Goal: Task Accomplishment & Management: Complete application form

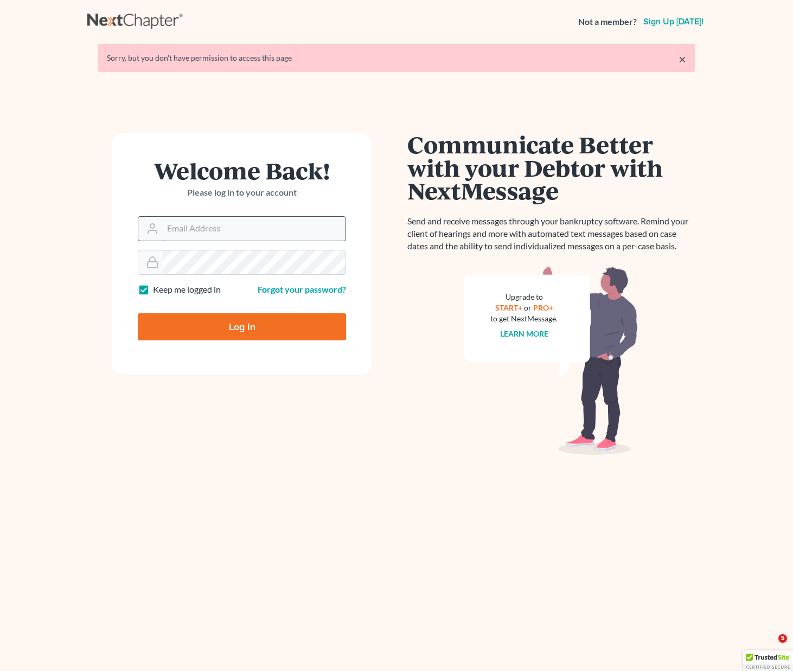
click at [189, 226] on input "Email Address" at bounding box center [254, 229] width 183 height 24
type input "[PERSON_NAME][EMAIL_ADDRESS][DOMAIN_NAME]"
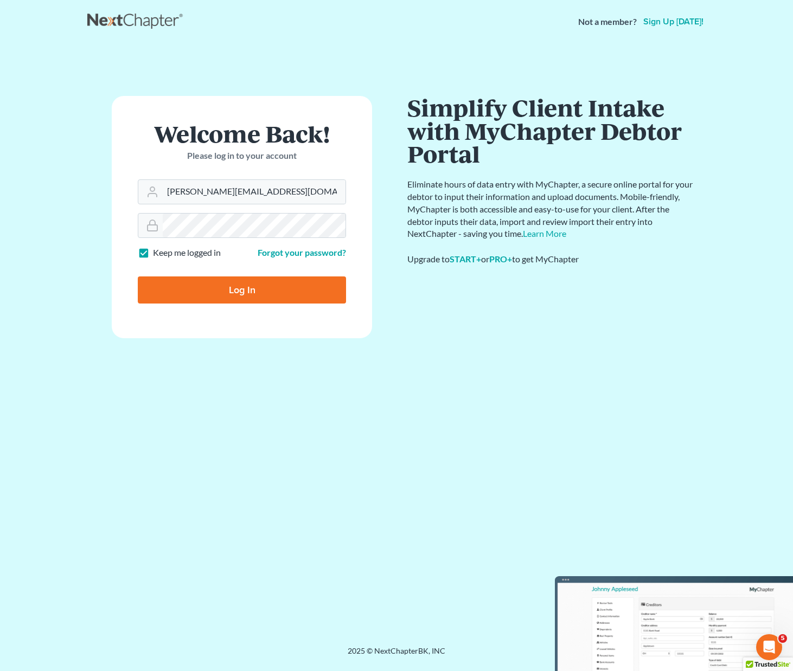
click at [246, 293] on input "Log In" at bounding box center [242, 290] width 208 height 27
type input "Thinking..."
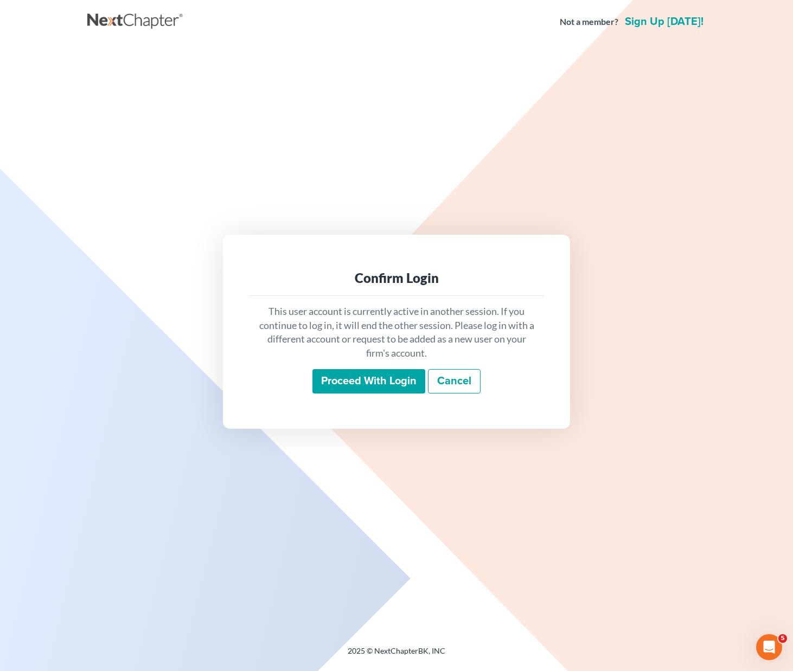
click at [385, 383] on input "Proceed with login" at bounding box center [368, 381] width 113 height 25
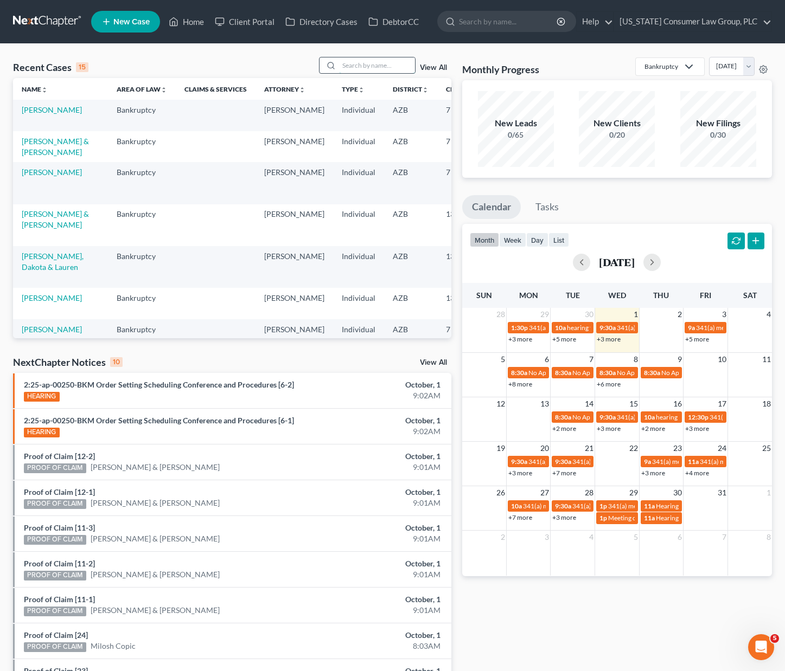
click at [353, 67] on input "search" at bounding box center [377, 65] width 76 height 16
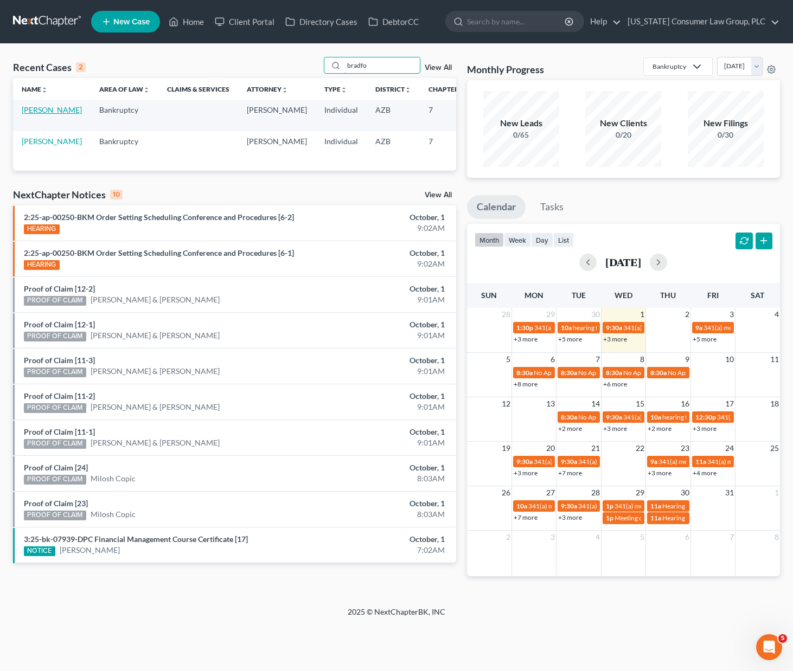
type input "bradfo"
click at [41, 110] on link "[PERSON_NAME]" at bounding box center [52, 109] width 60 height 9
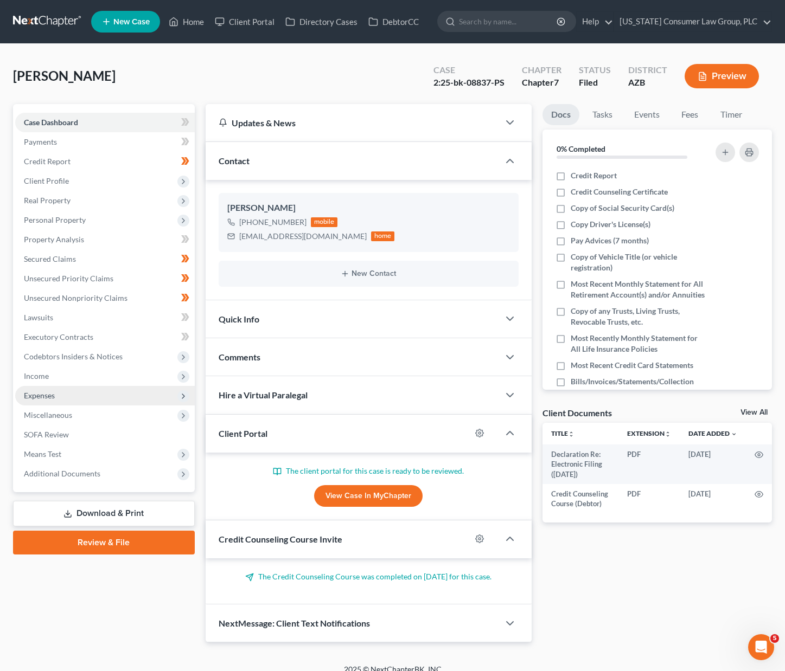
click at [44, 392] on span "Expenses" at bounding box center [39, 395] width 31 height 9
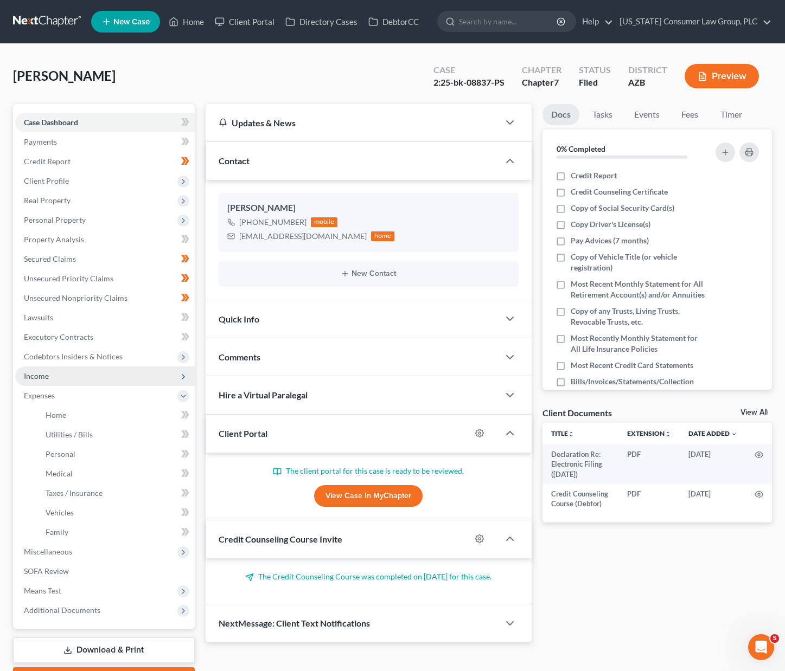
click at [57, 372] on span "Income" at bounding box center [105, 377] width 180 height 20
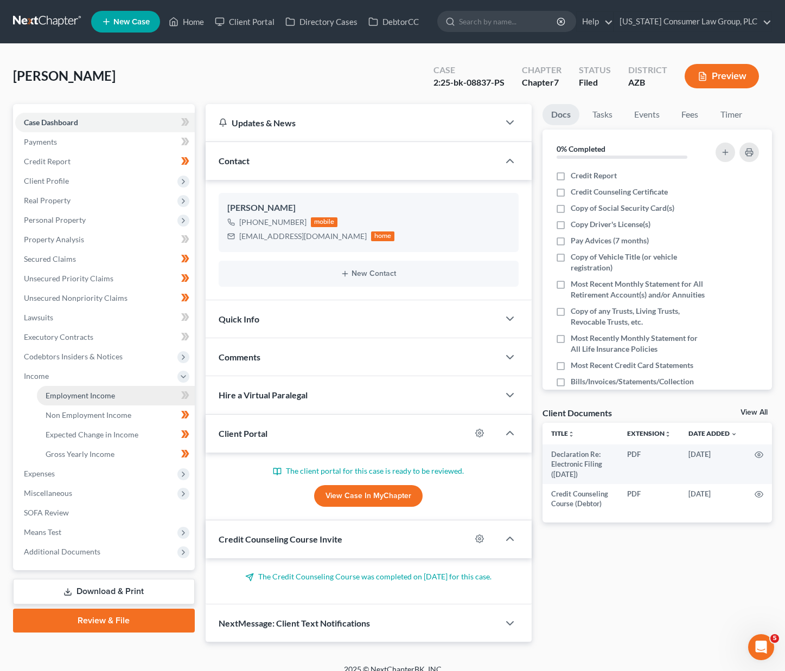
click at [80, 394] on span "Employment Income" at bounding box center [80, 395] width 69 height 9
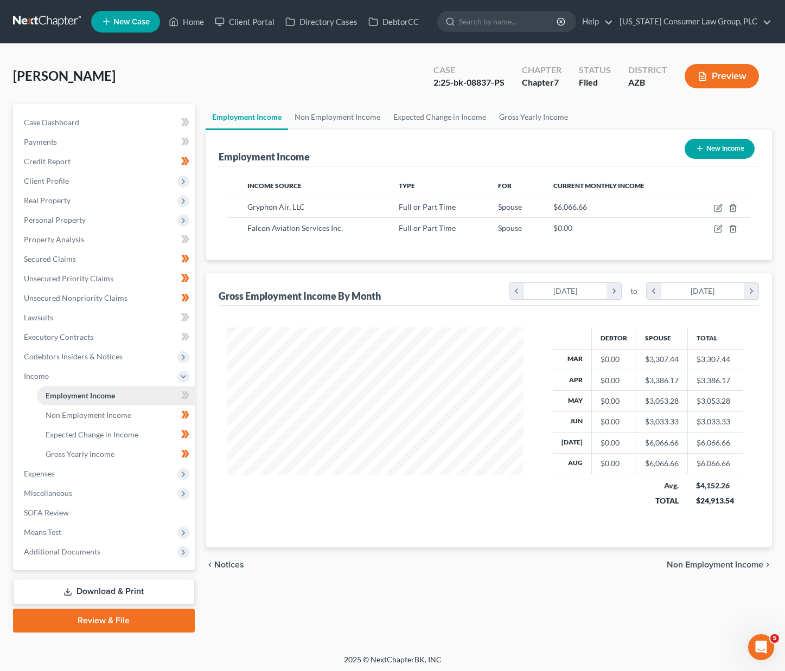
scroll to position [195, 318]
click at [59, 472] on span "Expenses" at bounding box center [105, 474] width 180 height 20
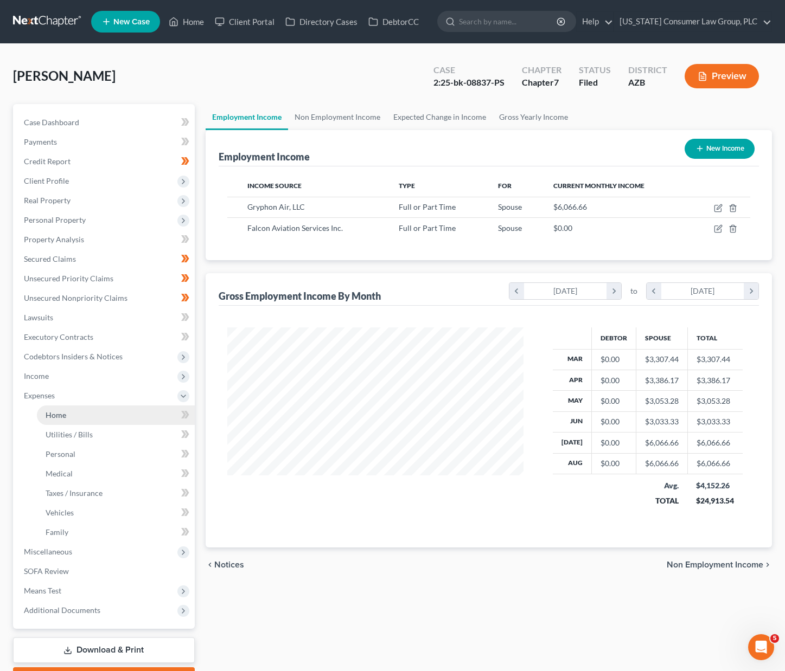
click at [60, 415] on span "Home" at bounding box center [56, 415] width 21 height 9
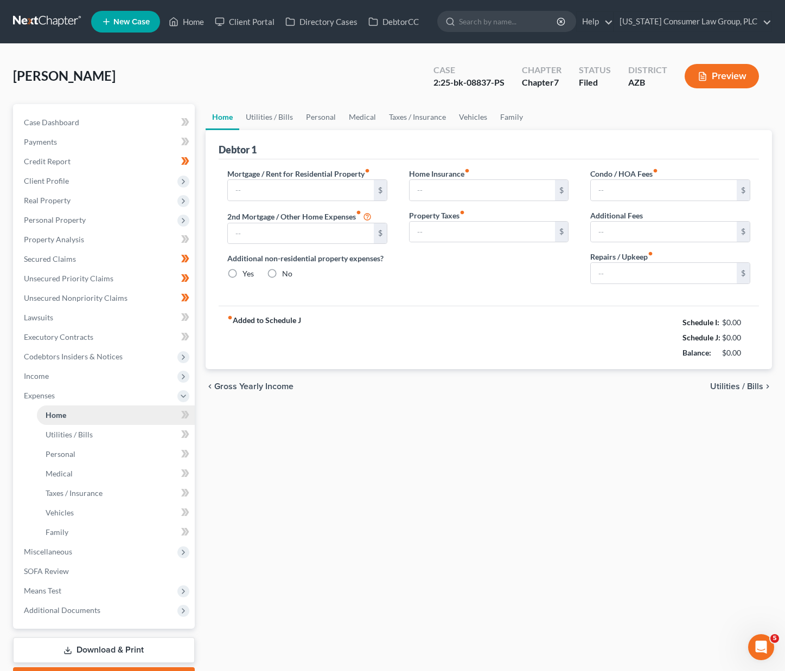
type input "1,430.50"
type input "0.00"
radio input "true"
type input "0.00"
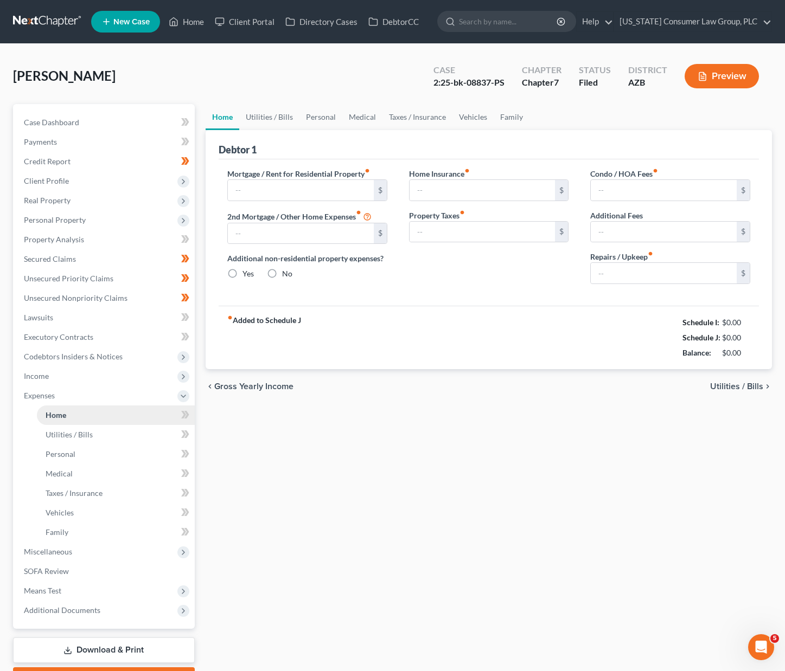
type input "0.00"
type input "50.00"
click at [270, 116] on link "Utilities / Bills" at bounding box center [269, 117] width 60 height 26
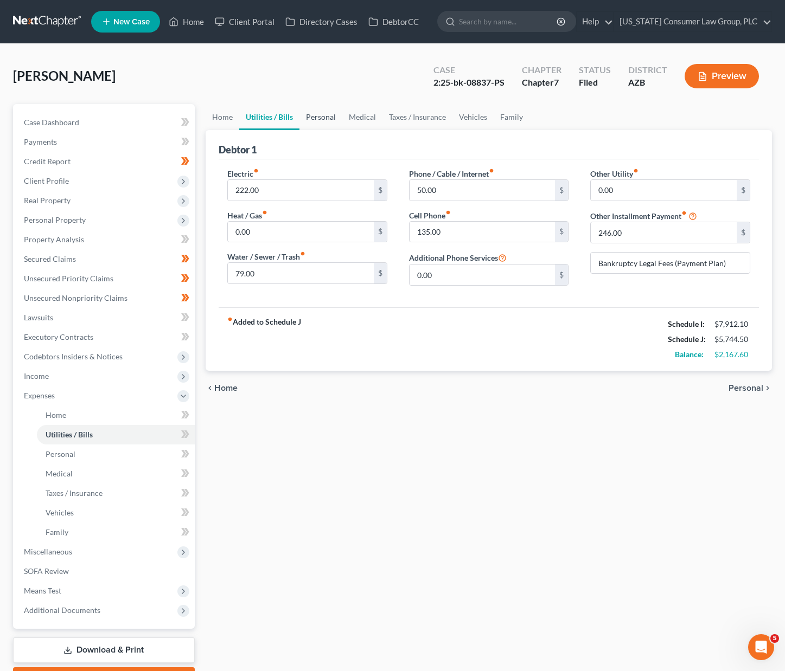
click at [312, 114] on link "Personal" at bounding box center [320, 117] width 43 height 26
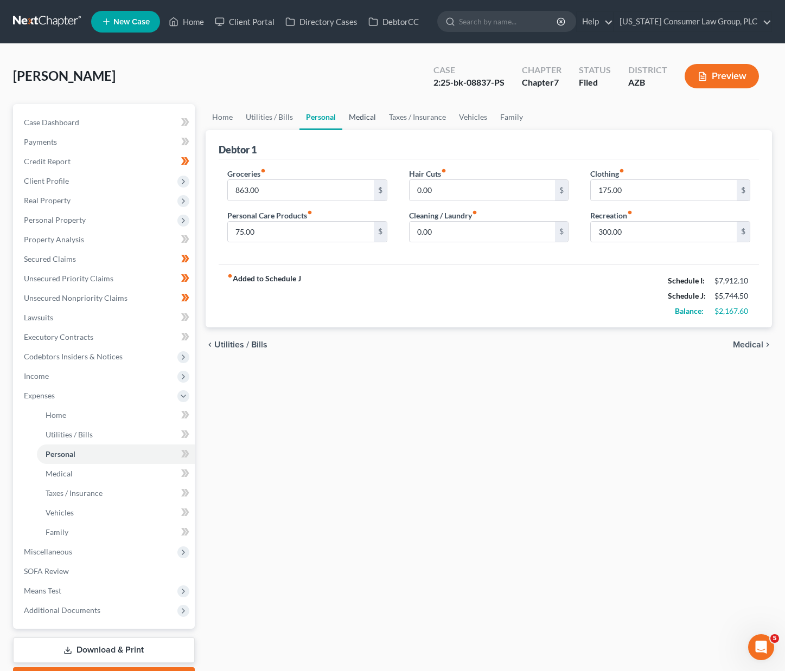
click at [353, 114] on link "Medical" at bounding box center [362, 117] width 40 height 26
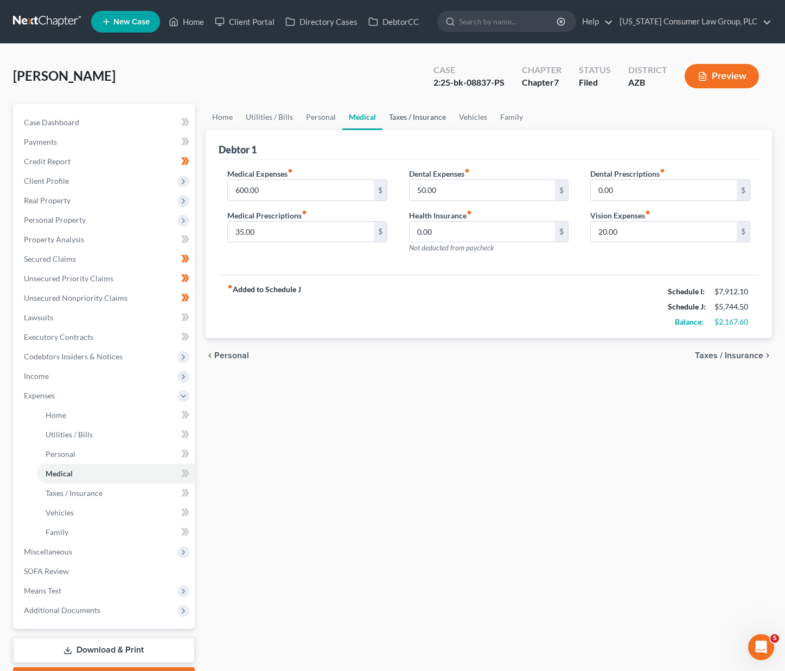
click at [394, 116] on link "Taxes / Insurance" at bounding box center [417, 117] width 70 height 26
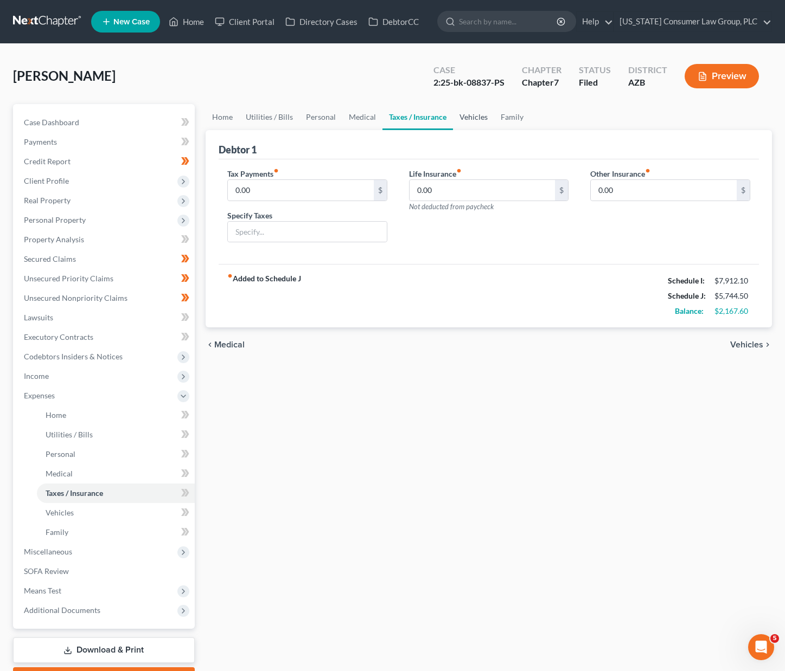
click at [460, 117] on link "Vehicles" at bounding box center [473, 117] width 41 height 26
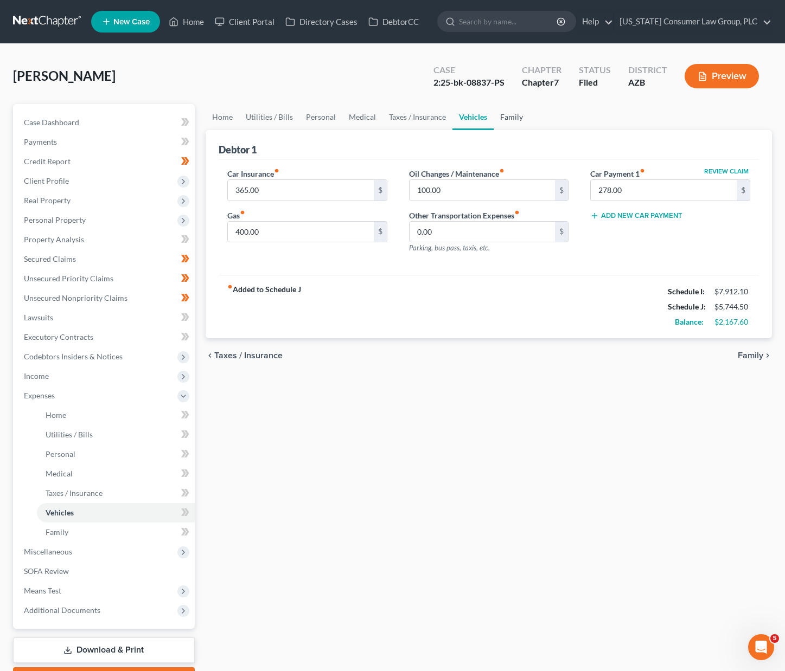
click at [506, 118] on link "Family" at bounding box center [512, 117] width 36 height 26
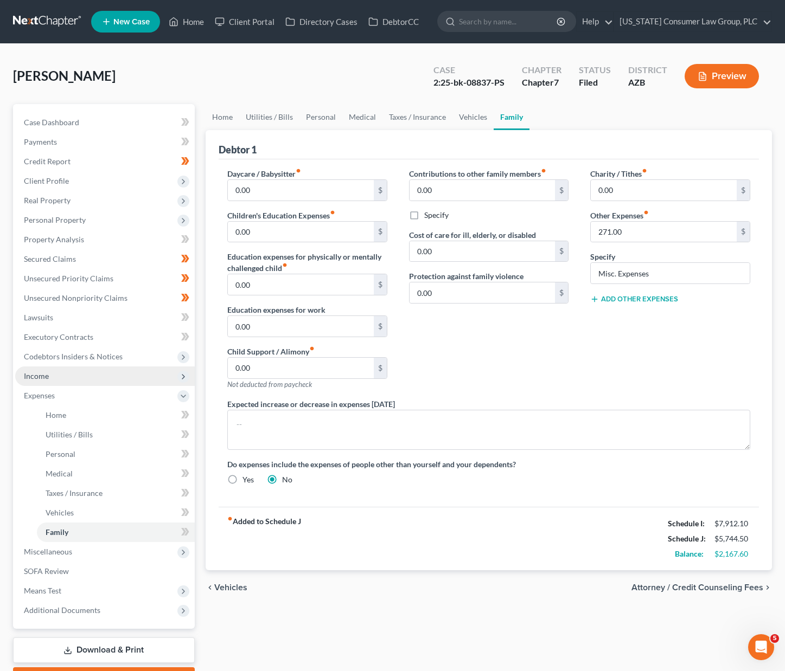
click at [59, 377] on span "Income" at bounding box center [105, 377] width 180 height 20
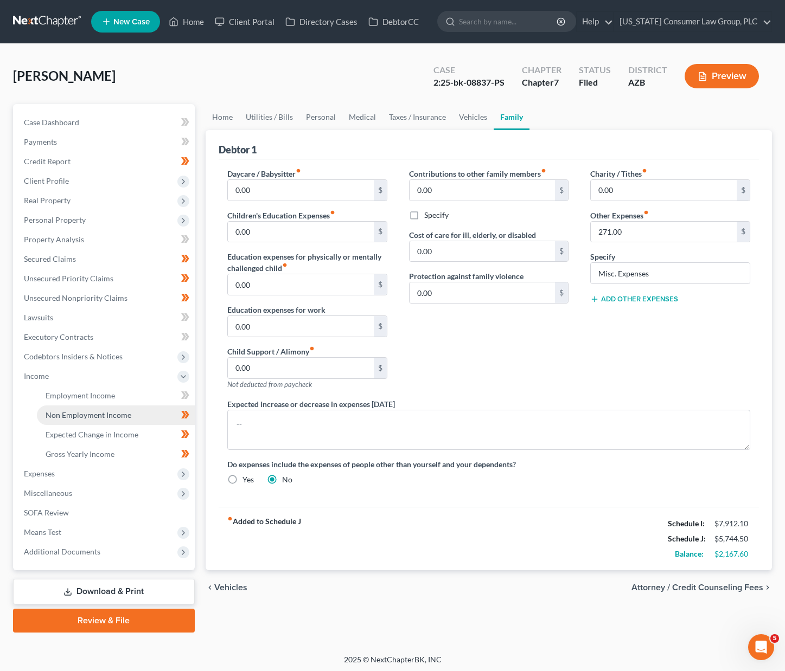
click at [88, 415] on span "Non Employment Income" at bounding box center [89, 415] width 86 height 9
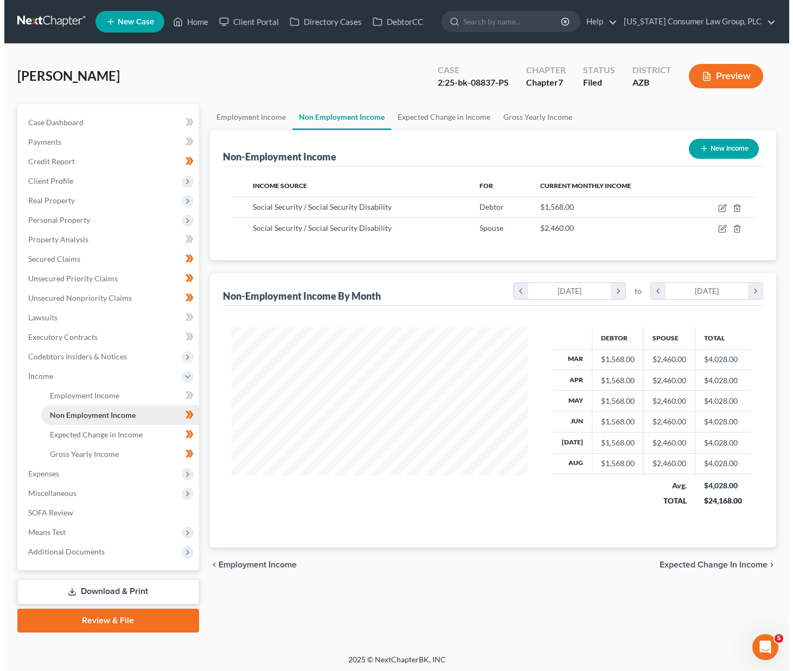
scroll to position [195, 318]
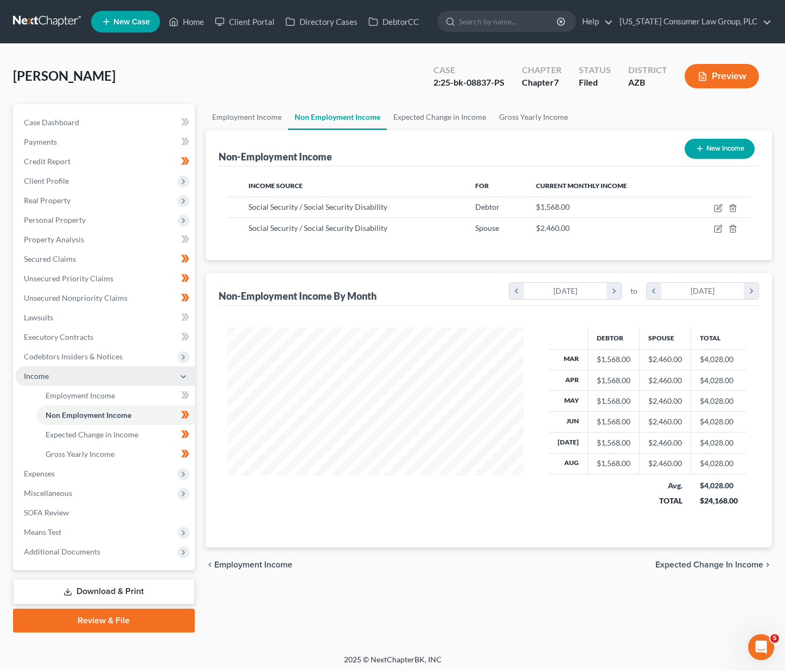
click at [44, 377] on span "Income" at bounding box center [36, 376] width 25 height 9
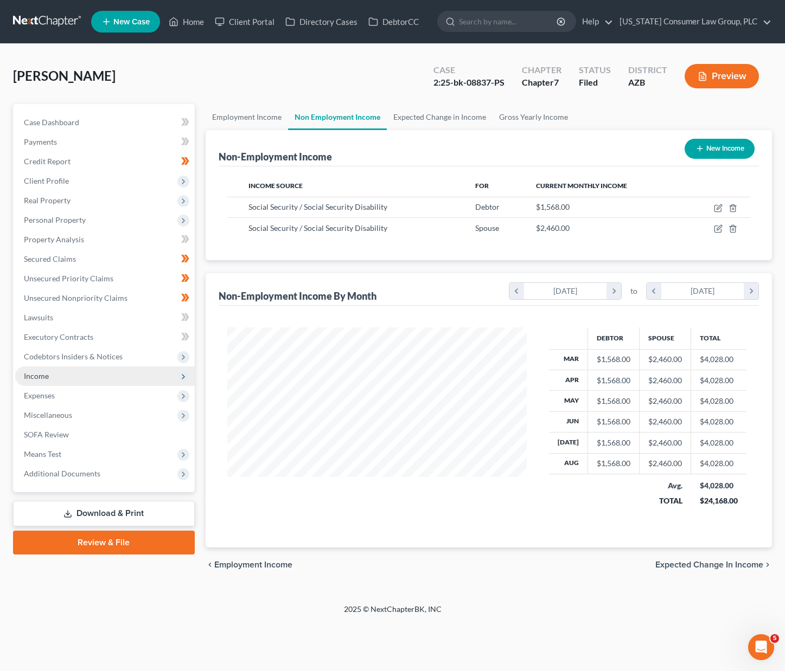
scroll to position [195, 322]
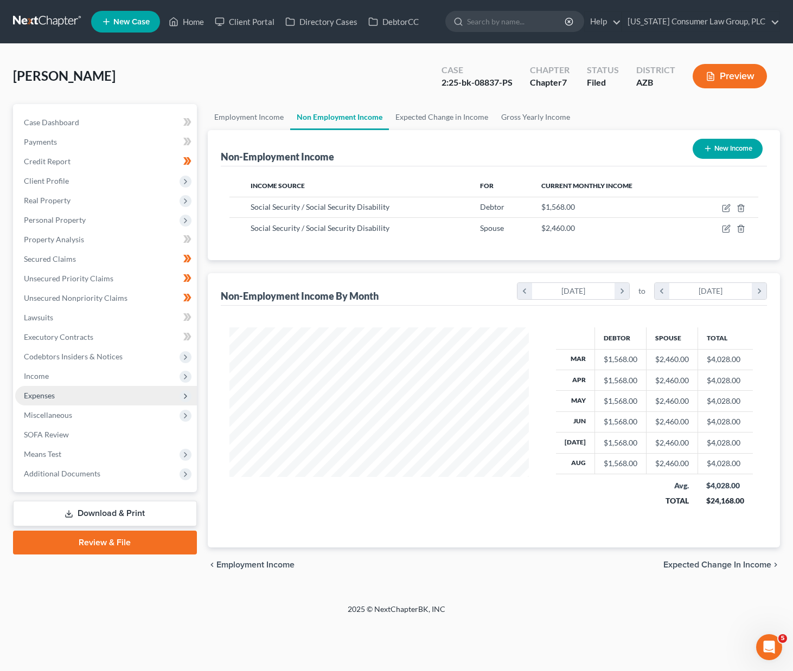
click at [36, 397] on span "Expenses" at bounding box center [39, 395] width 31 height 9
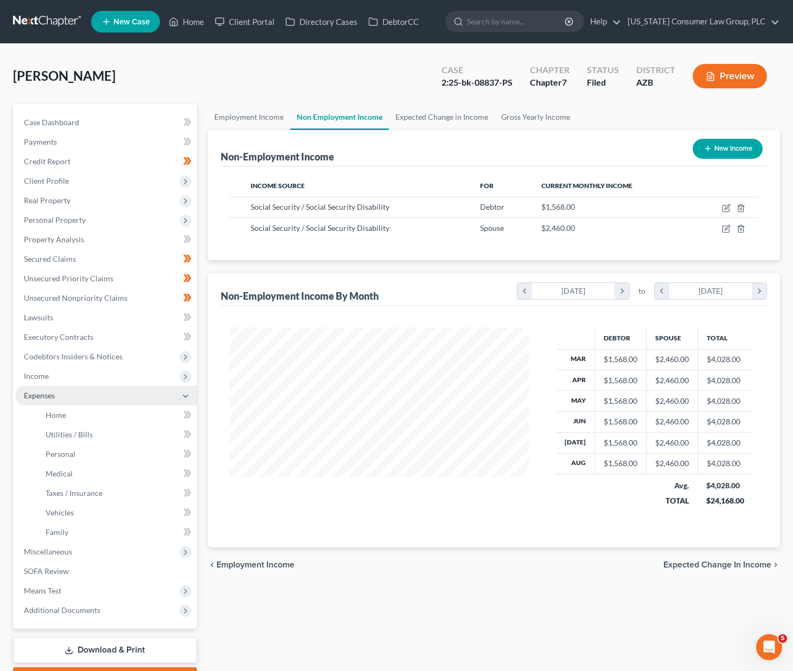
scroll to position [542173, 542049]
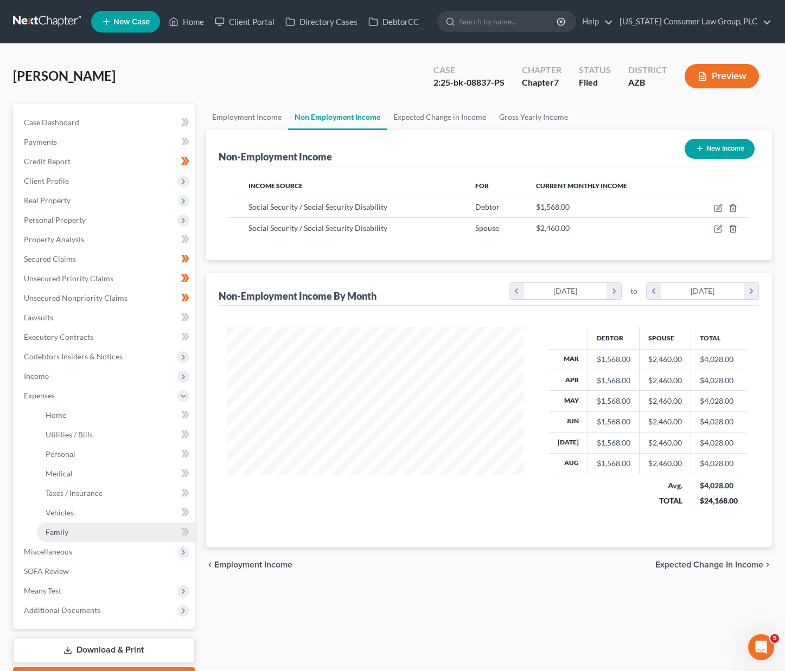
click at [55, 533] on span "Family" at bounding box center [57, 532] width 23 height 9
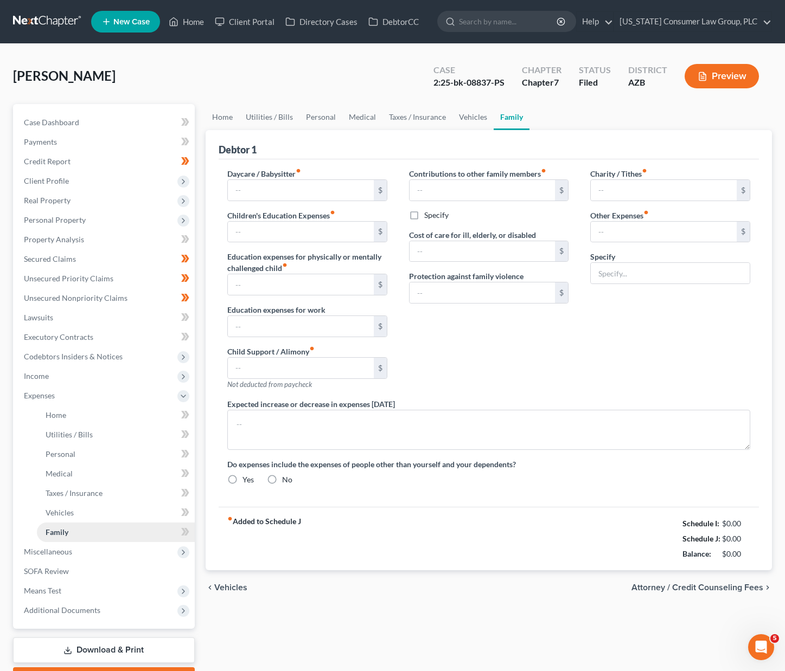
type input "0.00"
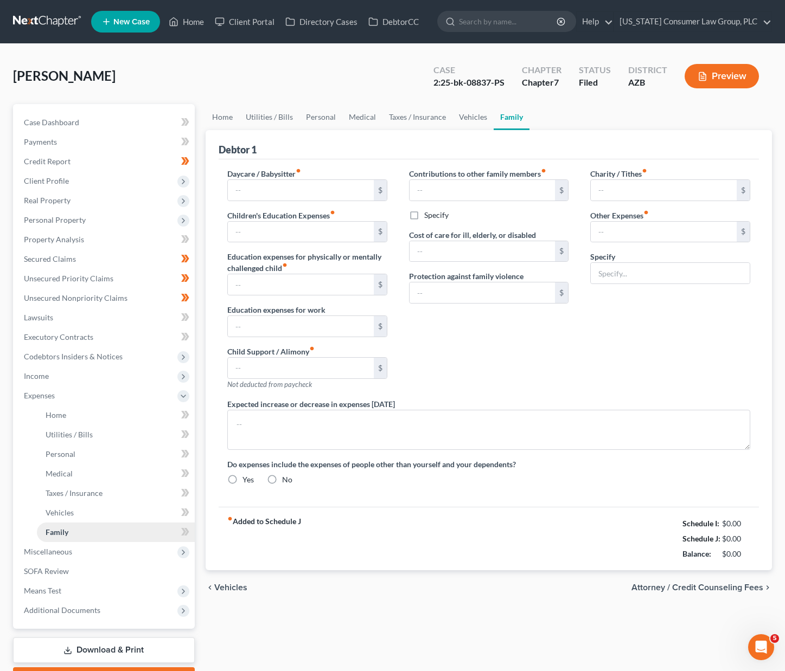
type input "0.00"
type input "271.00"
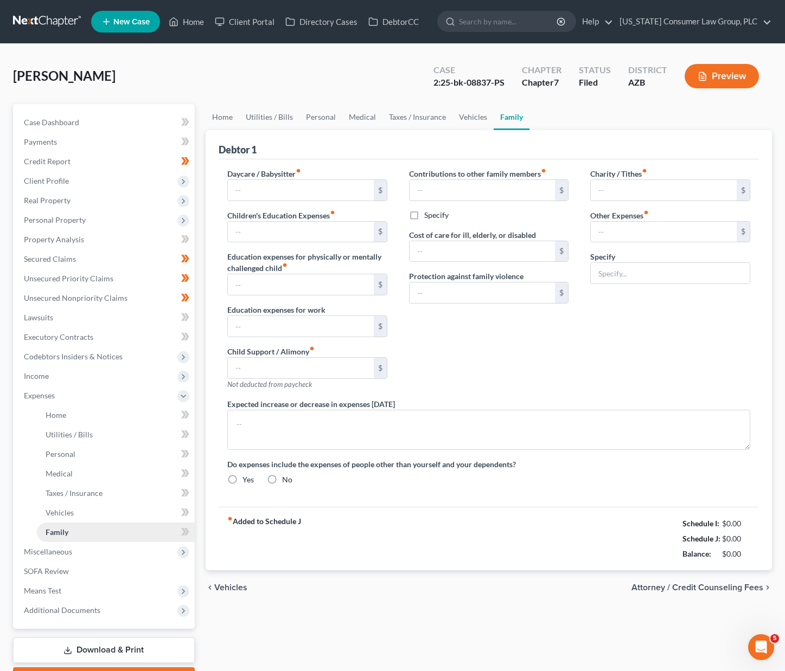
type input "Misc. Expenses"
radio input "true"
drag, startPoint x: 443, startPoint y: 406, endPoint x: 416, endPoint y: 401, distance: 27.0
click at [409, 403] on div "Expected increase or decrease in expenses within one year" at bounding box center [488, 425] width 545 height 52
click at [443, 402] on div "Expected increase or decrease in expenses within one year" at bounding box center [488, 425] width 545 height 52
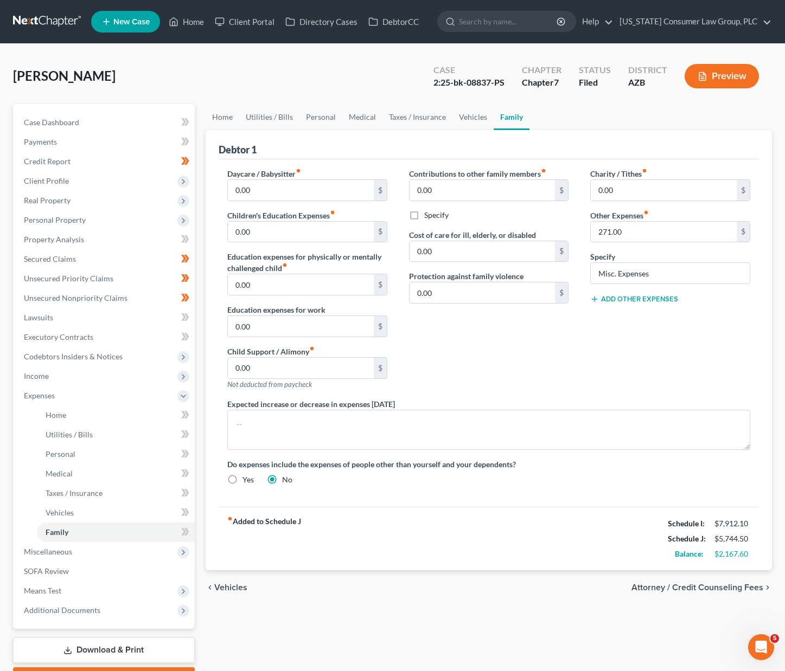
drag, startPoint x: 436, startPoint y: 403, endPoint x: 225, endPoint y: 405, distance: 210.4
click at [225, 405] on div "Expected increase or decrease in expenses within one year" at bounding box center [488, 425] width 545 height 52
copy label "Expected"
click at [558, 363] on div "Contributions to other family members fiber_manual_record 0.00 $ Specify Cost o…" at bounding box center [489, 283] width 182 height 231
click at [435, 116] on link "Taxes / Insurance" at bounding box center [417, 117] width 70 height 26
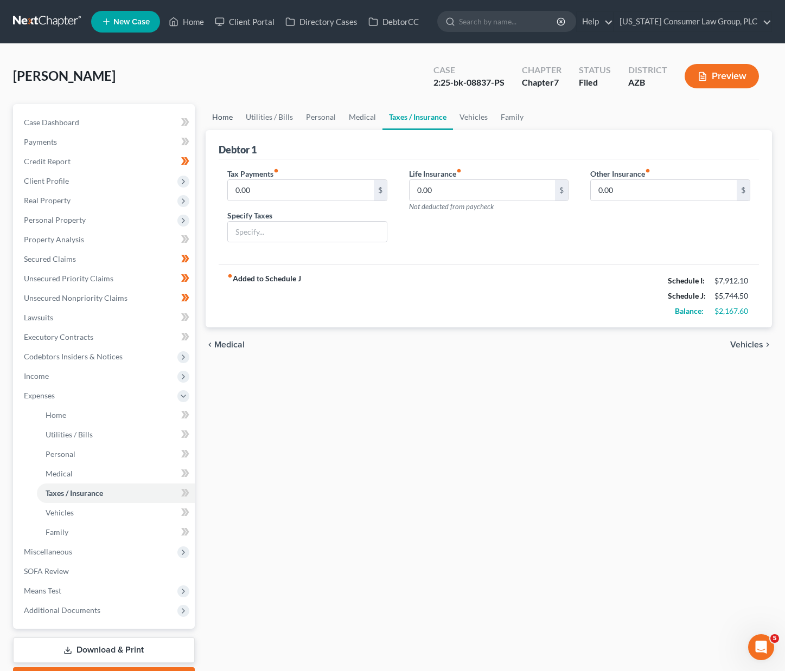
click at [207, 117] on link "Home" at bounding box center [223, 117] width 34 height 26
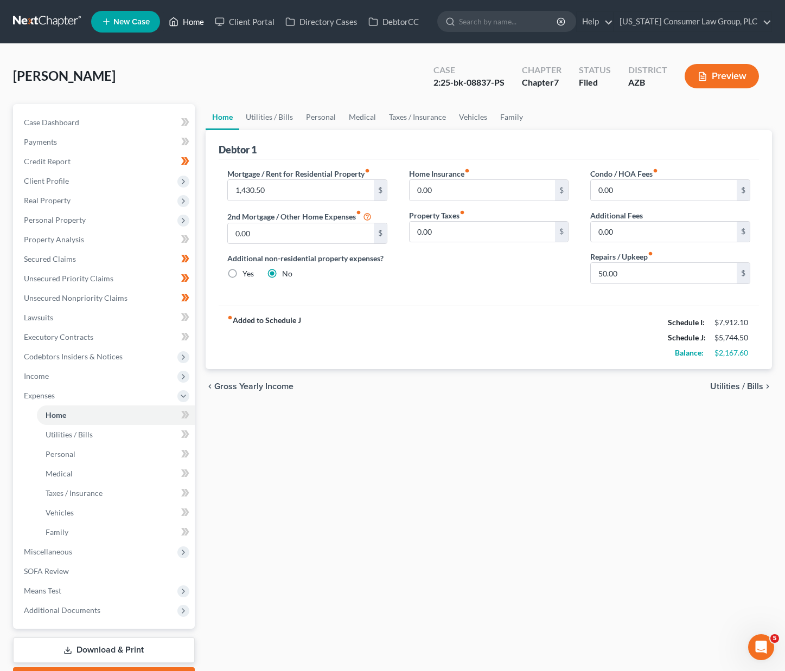
click at [181, 17] on link "Home" at bounding box center [186, 22] width 46 height 20
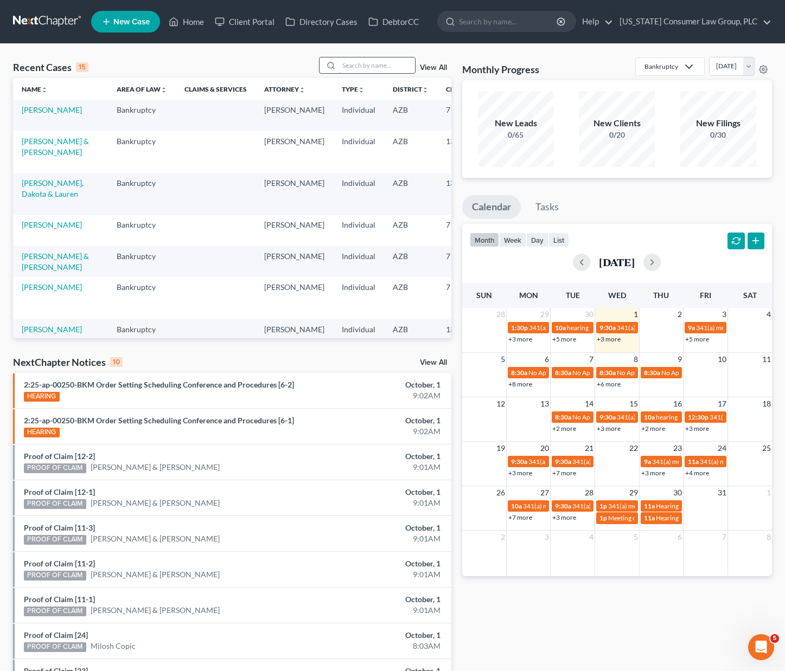
click at [361, 62] on input "search" at bounding box center [377, 65] width 76 height 16
type input "neill"
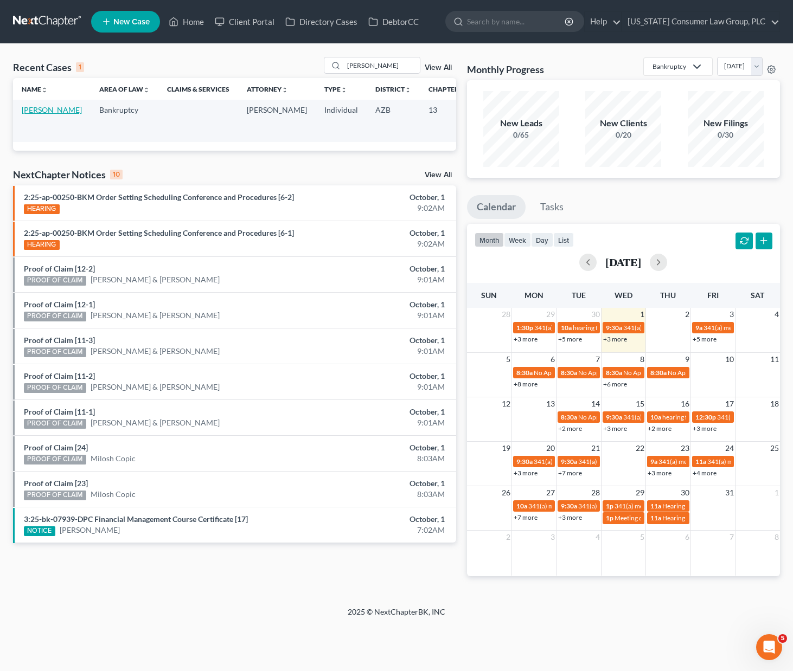
click at [35, 114] on link "[PERSON_NAME]" at bounding box center [52, 109] width 60 height 9
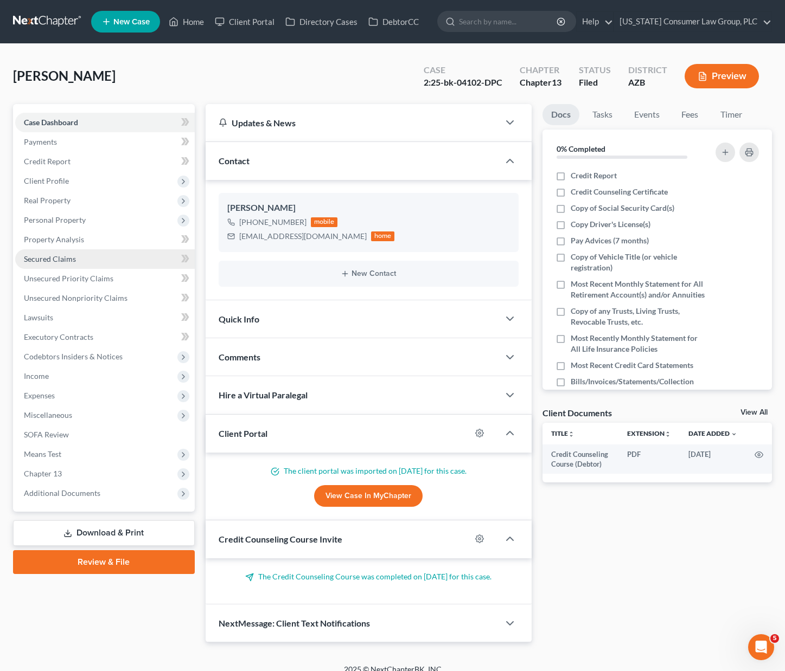
click at [71, 263] on span "Secured Claims" at bounding box center [50, 258] width 52 height 9
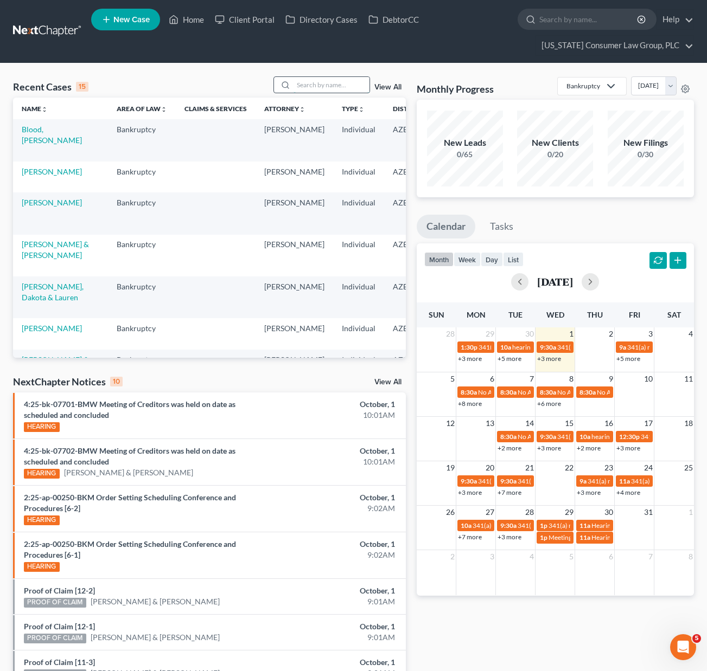
click at [337, 87] on input "search" at bounding box center [331, 85] width 76 height 16
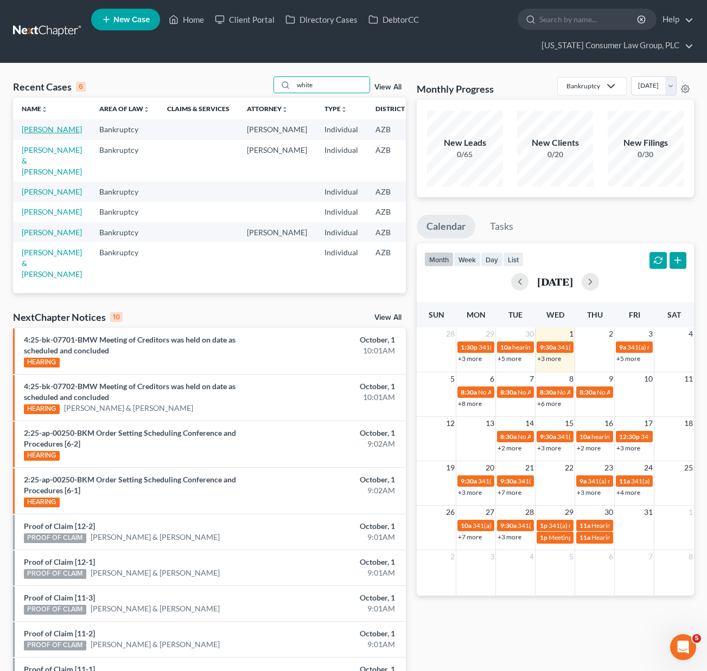
type input "white"
click at [36, 134] on link "[PERSON_NAME]" at bounding box center [52, 129] width 60 height 9
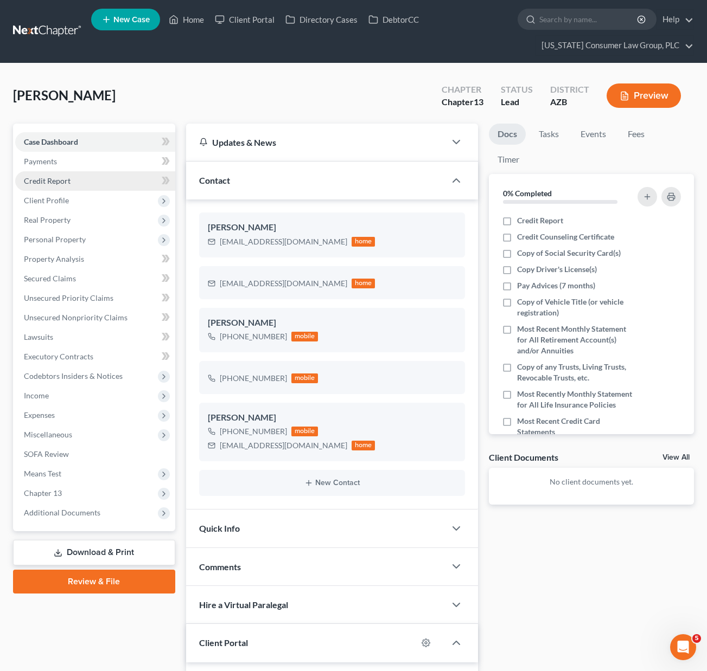
click at [52, 183] on span "Credit Report" at bounding box center [47, 180] width 47 height 9
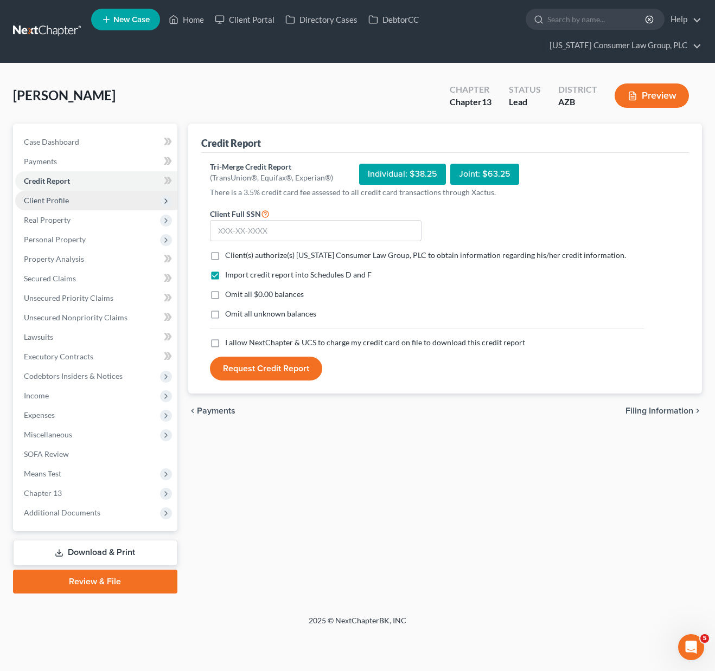
click at [53, 198] on span "Client Profile" at bounding box center [46, 200] width 45 height 9
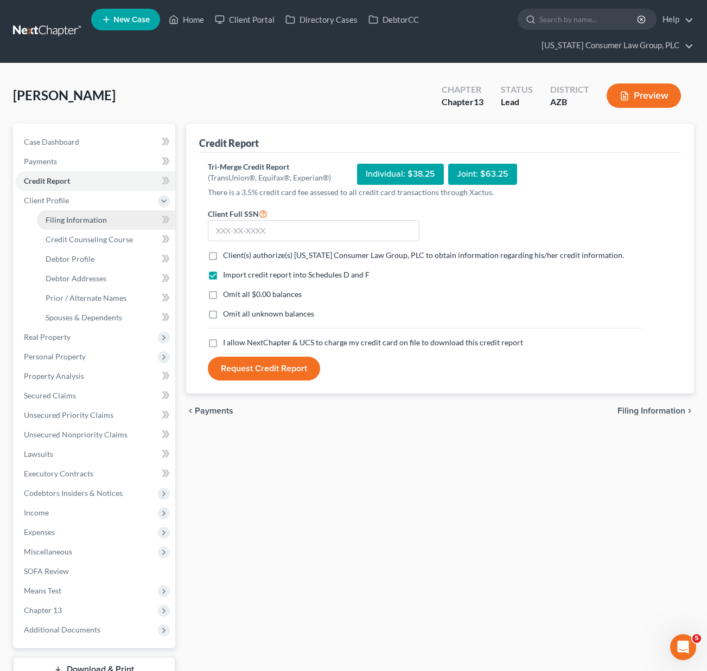
click at [82, 217] on span "Filing Information" at bounding box center [76, 219] width 61 height 9
select select "1"
select select "0"
select select "3"
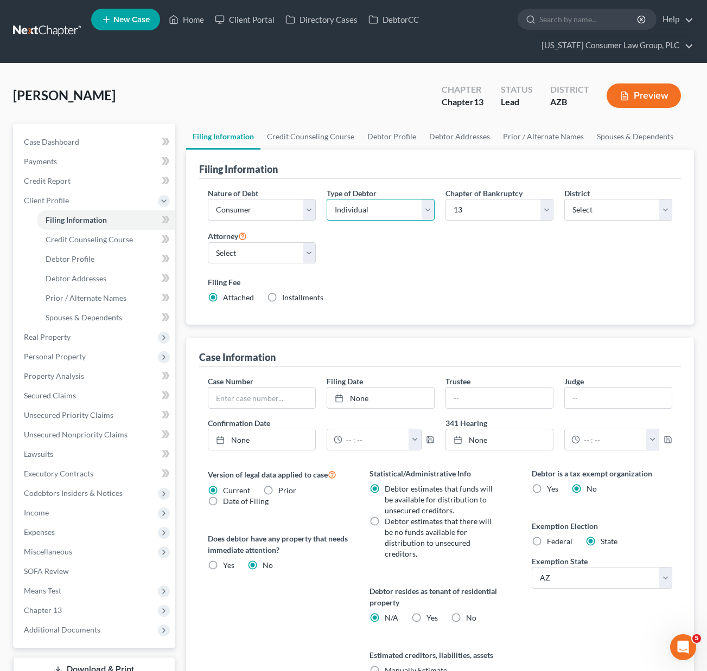
click at [426, 207] on select "Select Individual Joint" at bounding box center [381, 210] width 108 height 22
select select "1"
click at [327, 221] on select "Select Individual Joint" at bounding box center [381, 210] width 108 height 22
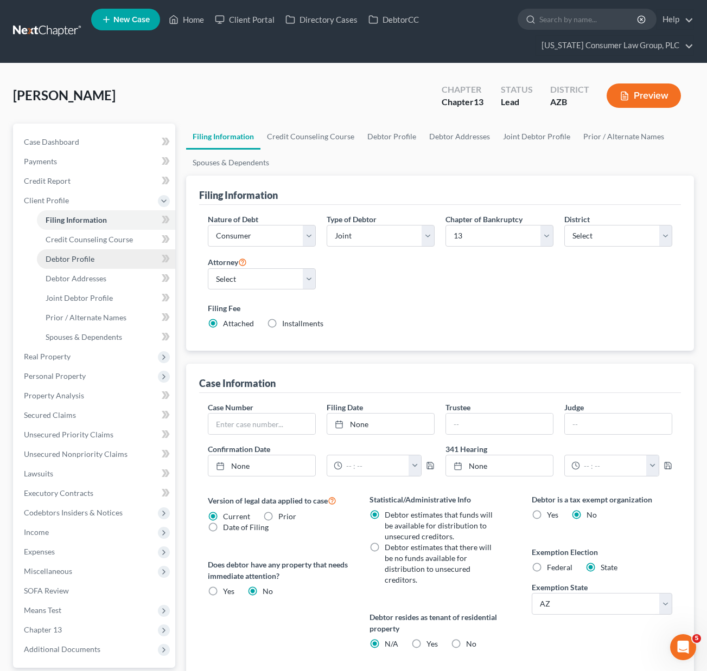
click at [98, 261] on link "Debtor Profile" at bounding box center [106, 259] width 138 height 20
select select "1"
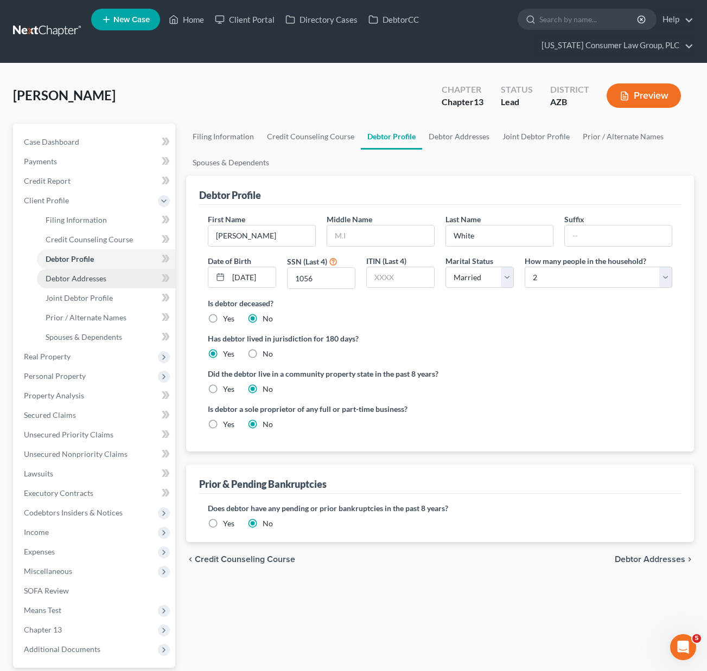
click at [92, 283] on span "Debtor Addresses" at bounding box center [76, 278] width 61 height 9
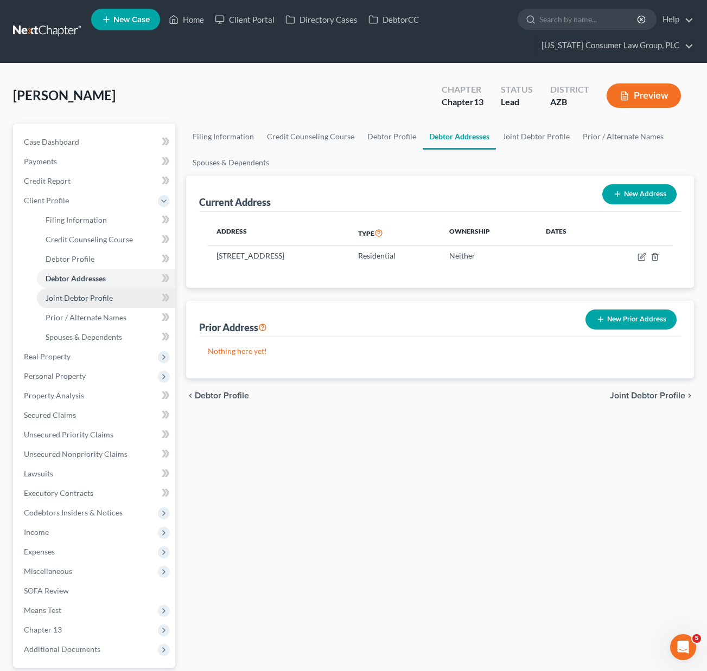
click at [92, 299] on span "Joint Debtor Profile" at bounding box center [79, 297] width 67 height 9
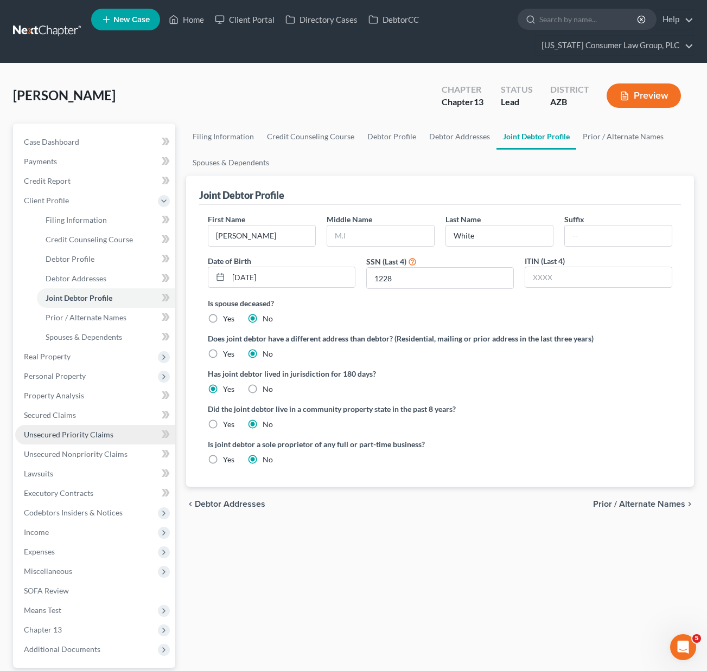
click at [49, 438] on span "Unsecured Priority Claims" at bounding box center [68, 434] width 89 height 9
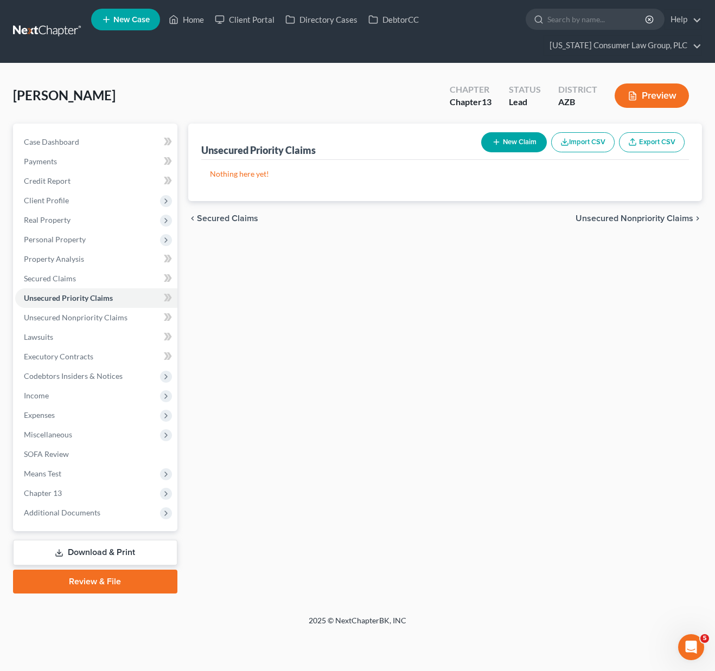
click at [515, 139] on button "New Claim" at bounding box center [514, 142] width 66 height 20
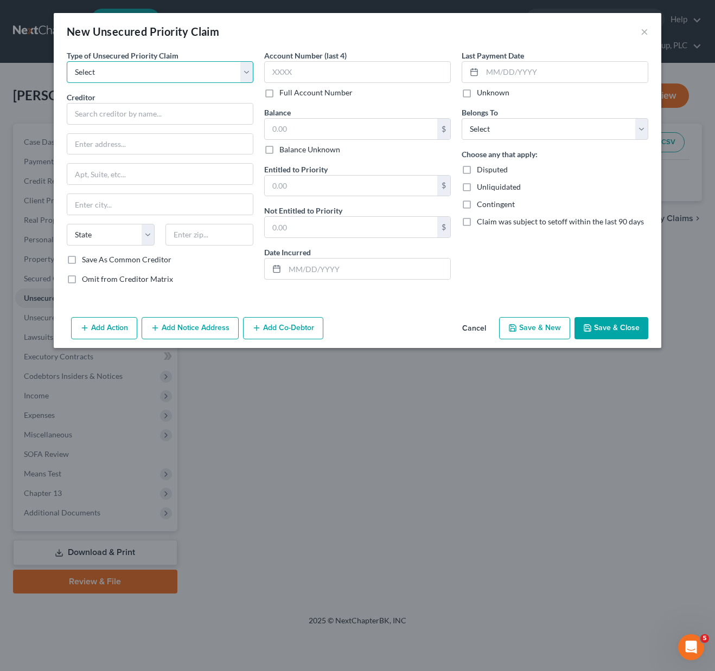
click at [242, 69] on select "Select Taxes & Other Government Units Domestic Support Obligations Extensions o…" at bounding box center [160, 72] width 187 height 22
select select "0"
click at [67, 61] on select "Select Taxes & Other Government Units Domestic Support Obligations Extensions o…" at bounding box center [160, 72] width 187 height 22
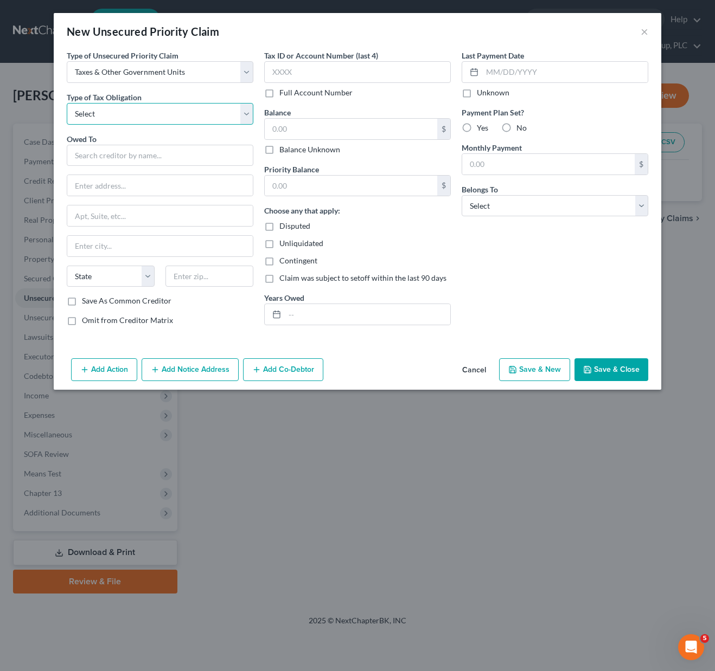
click at [245, 113] on select "Select Federal City State Franchise Tax Board Other" at bounding box center [160, 114] width 187 height 22
select select "0"
click at [67, 103] on select "Select Federal City State Franchise Tax Board Other" at bounding box center [160, 114] width 187 height 22
click at [136, 154] on input "text" at bounding box center [160, 156] width 187 height 22
click at [203, 154] on input "Internal Revenue Service" at bounding box center [160, 156] width 187 height 22
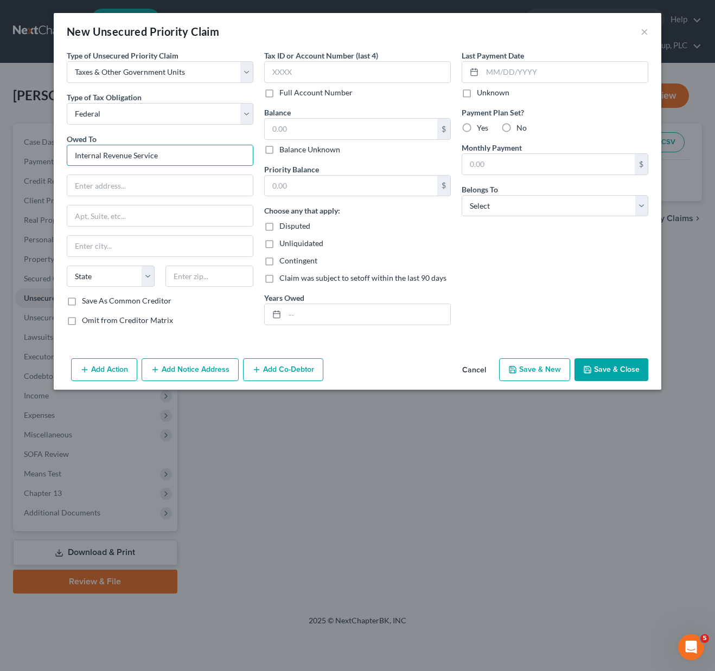
click at [170, 153] on input "Internal Revenue Service" at bounding box center [160, 156] width 187 height 22
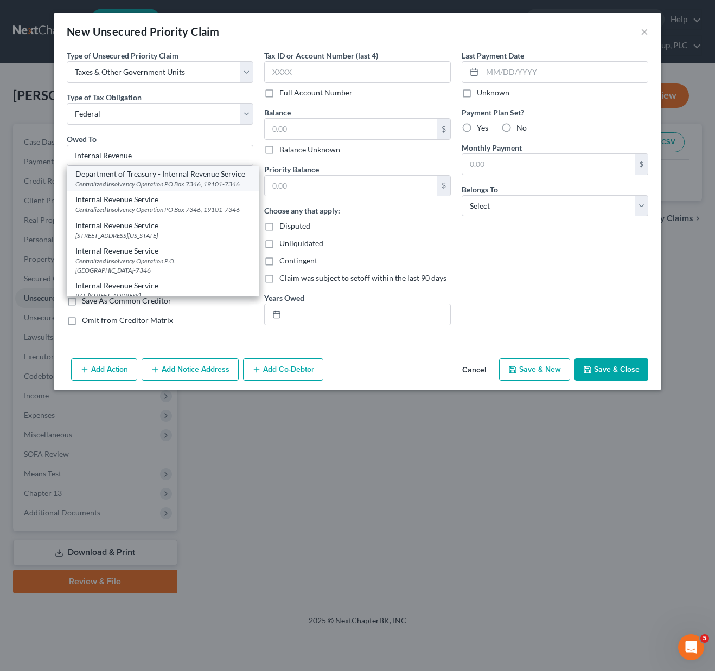
click at [164, 191] on div "Department of Treasury - Internal Revenue Service Centralized Insolvency Operat…" at bounding box center [163, 178] width 192 height 25
type input "Department of Treasury - Internal Revenue Service"
type input "Centralized Insolvency Operation"
type input "PO Box 7346"
type input "19101-7346"
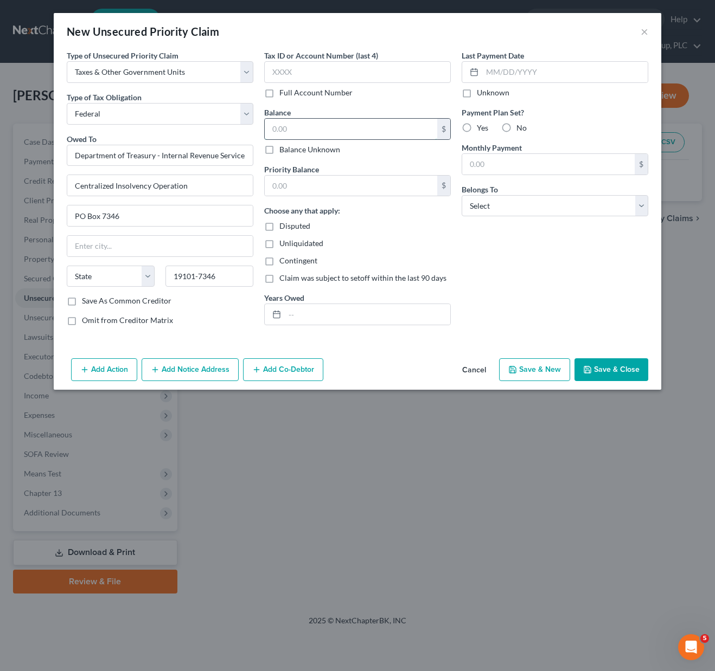
click at [322, 129] on input "text" at bounding box center [351, 129] width 172 height 21
type input "11,097.32"
click at [282, 181] on input "text" at bounding box center [351, 186] width 172 height 21
type input "7,110"
click at [318, 315] on input "text" at bounding box center [367, 314] width 165 height 21
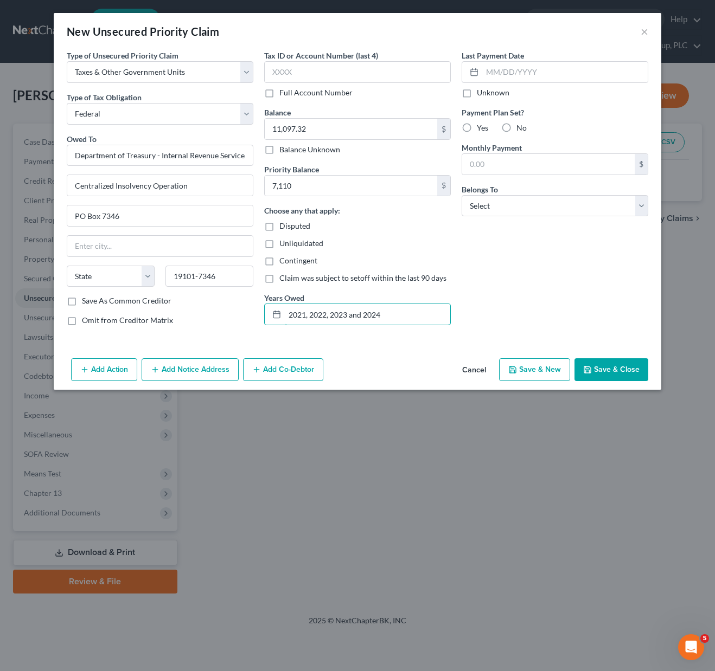
type input "2021, 2022, 2023 and 2024"
click at [516, 127] on label "No" at bounding box center [521, 128] width 10 height 11
click at [521, 127] on input "No" at bounding box center [524, 126] width 7 height 7
radio input "true"
click at [639, 204] on select "Select Debtor 1 Only Debtor 2 Only Debtor 1 And Debtor 2 Only At Least One Of T…" at bounding box center [555, 206] width 187 height 22
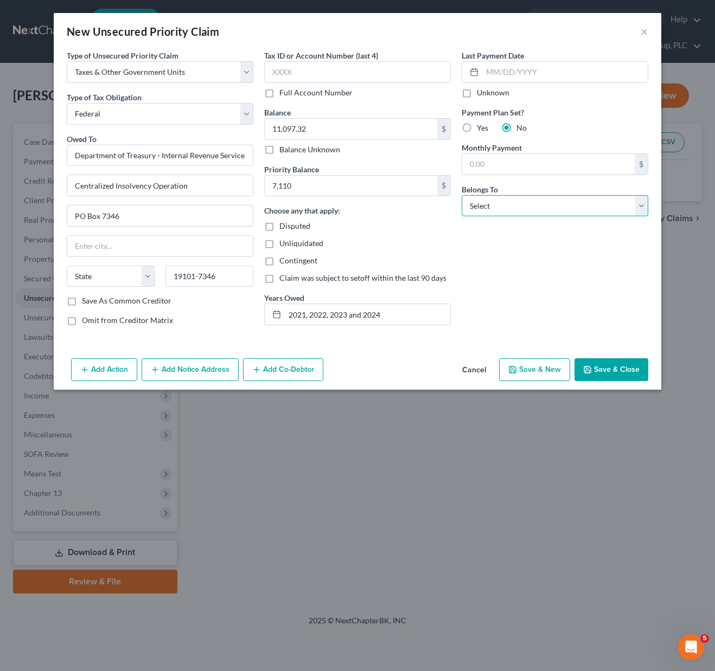
select select "2"
click at [462, 195] on select "Select Debtor 1 Only Debtor 2 Only Debtor 1 And Debtor 2 Only At Least One Of T…" at bounding box center [555, 206] width 187 height 22
click at [627, 368] on button "Save & Close" at bounding box center [611, 370] width 74 height 23
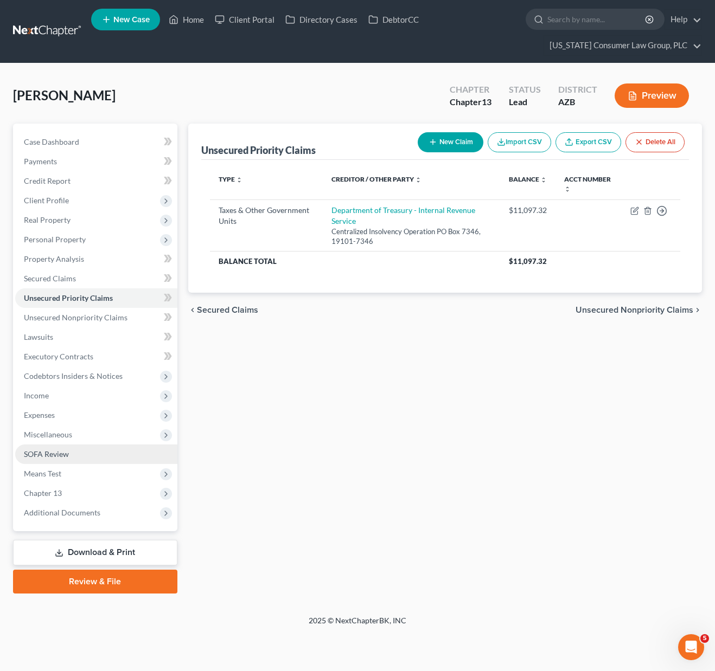
click at [74, 447] on link "SOFA Review" at bounding box center [96, 455] width 162 height 20
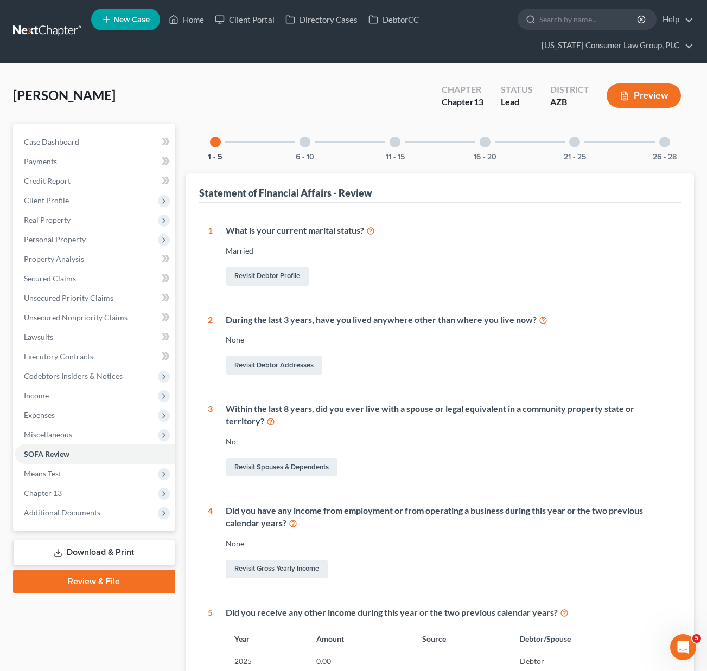
click at [303, 142] on div at bounding box center [304, 142] width 11 height 11
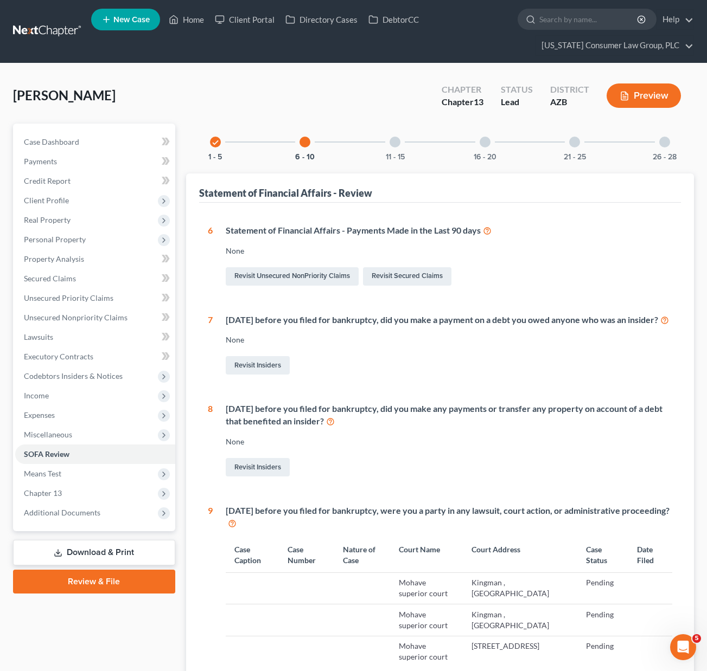
scroll to position [257, 0]
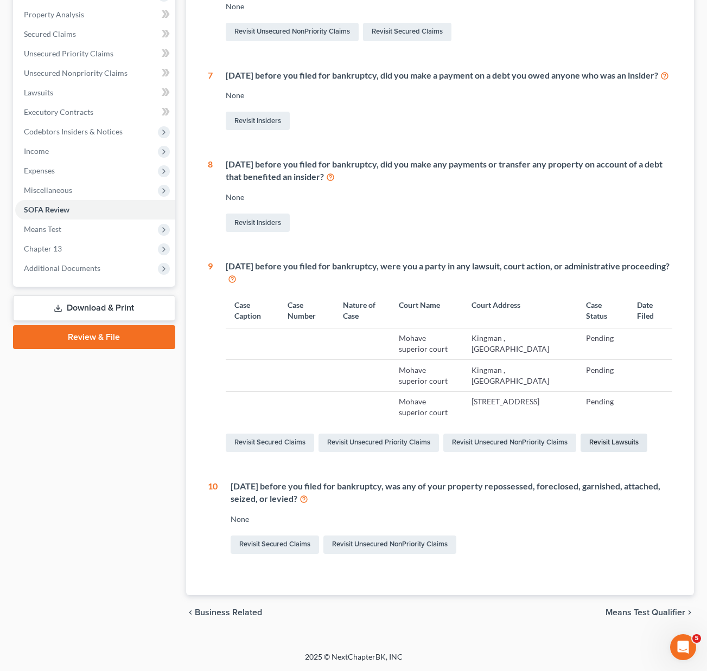
click at [626, 439] on link "Revisit Lawsuits" at bounding box center [613, 443] width 67 height 18
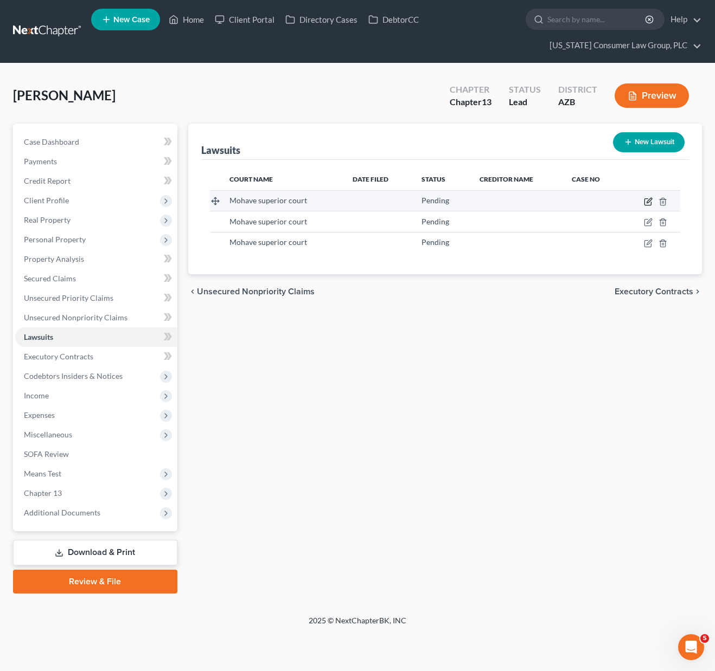
click at [644, 199] on icon "button" at bounding box center [647, 202] width 7 height 7
select select "3"
select select "0"
select select "1"
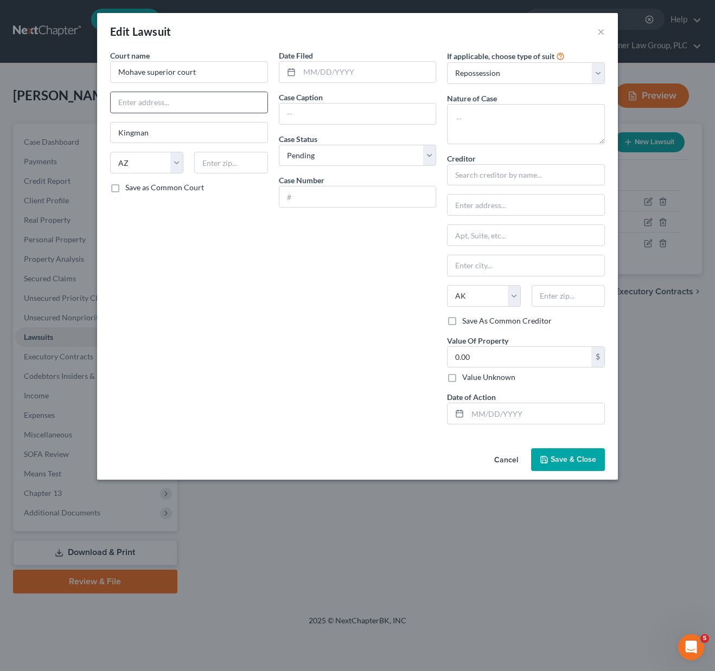
click at [192, 98] on input "text" at bounding box center [189, 102] width 157 height 21
type input "524"
click at [211, 71] on input "Mohave superior court" at bounding box center [189, 72] width 158 height 22
drag, startPoint x: 211, startPoint y: 71, endPoint x: 135, endPoint y: 69, distance: 76.0
click at [135, 69] on input "Mohave superior court" at bounding box center [189, 72] width 158 height 22
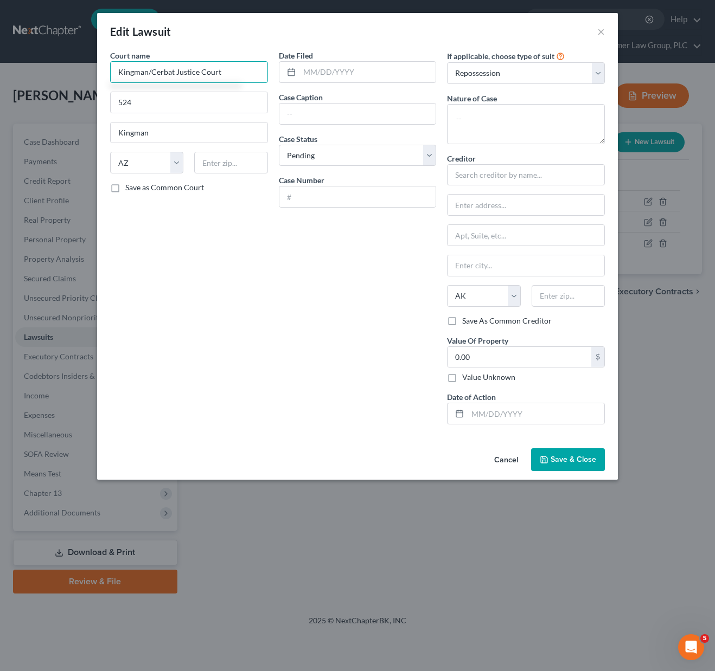
type input "Kingman/Cerbat Justice Court"
type input "[STREET_ADDRESS][PERSON_NAME]"
type input "86402"
type input "Kingman"
click at [322, 110] on input "text" at bounding box center [357, 114] width 157 height 21
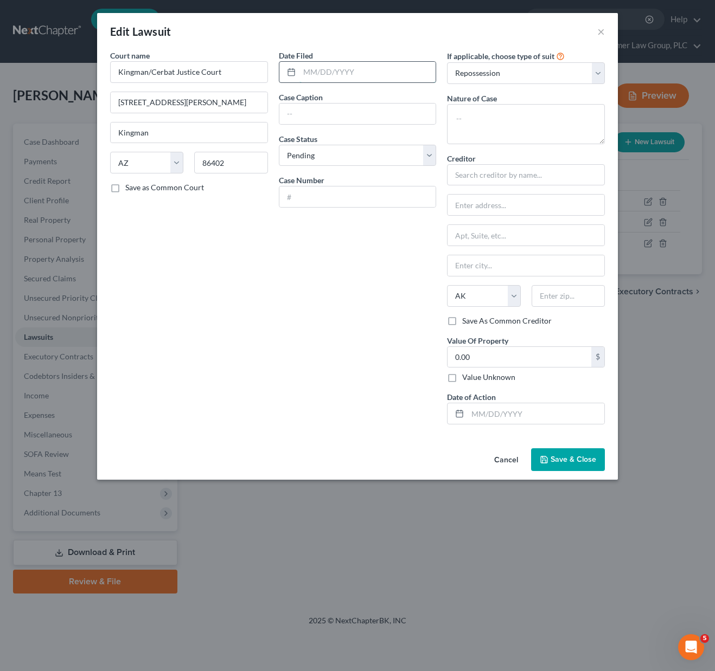
click at [336, 72] on input "text" at bounding box center [367, 72] width 137 height 21
type input "08/2025"
type input "AAA Auto Loans, LLC dba Cash 1 v. [PERSON_NAME] and [PERSON_NAME]"
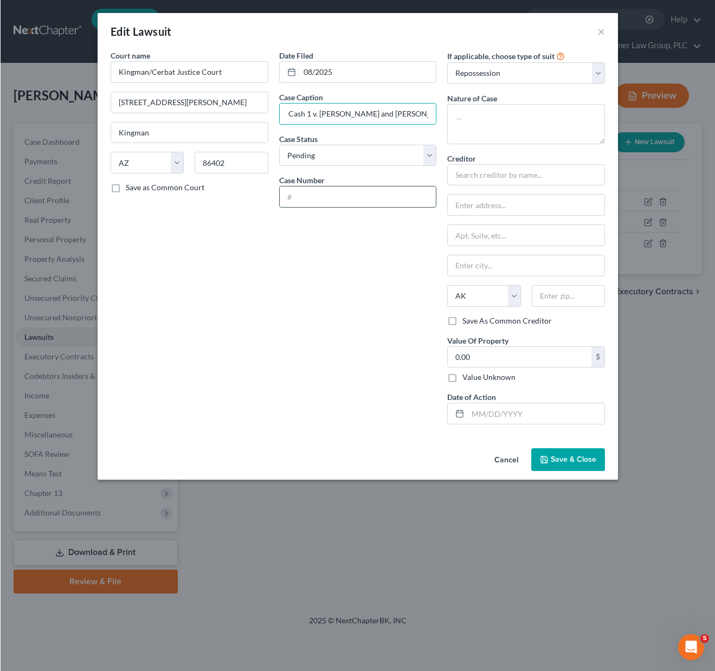
scroll to position [0, 0]
click at [322, 199] on input "text" at bounding box center [357, 197] width 157 height 21
click at [361, 195] on input "CCV2025" at bounding box center [357, 197] width 157 height 21
type input "CCV2025000493"
click at [605, 71] on div "If applicable, choose type of suit Select Repossession Garnishment Foreclosure …" at bounding box center [525, 241] width 169 height 383
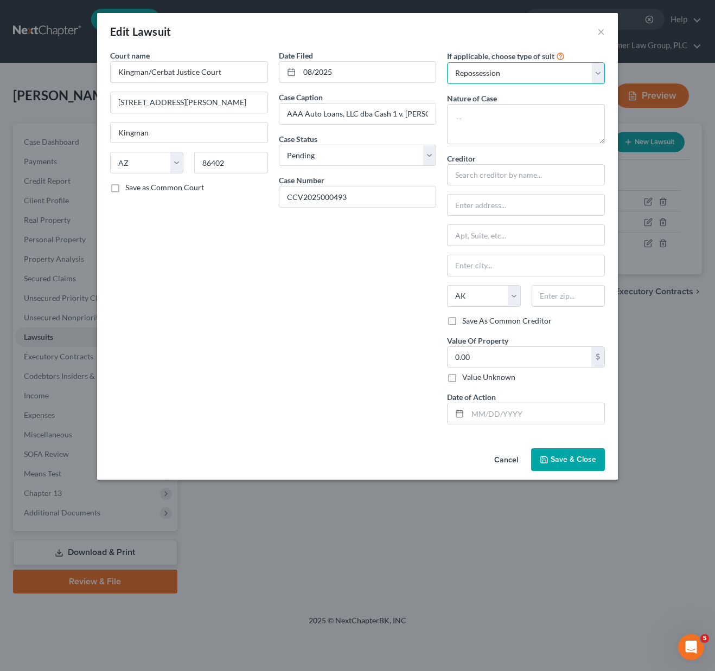
click at [596, 71] on select "Select Repossession Garnishment Foreclosure Attached, Seized, Or Levied Other" at bounding box center [526, 73] width 158 height 22
select select "4"
click at [447, 62] on select "Select Repossession Garnishment Foreclosure Attached, Seized, Or Levied Other" at bounding box center [526, 73] width 158 height 22
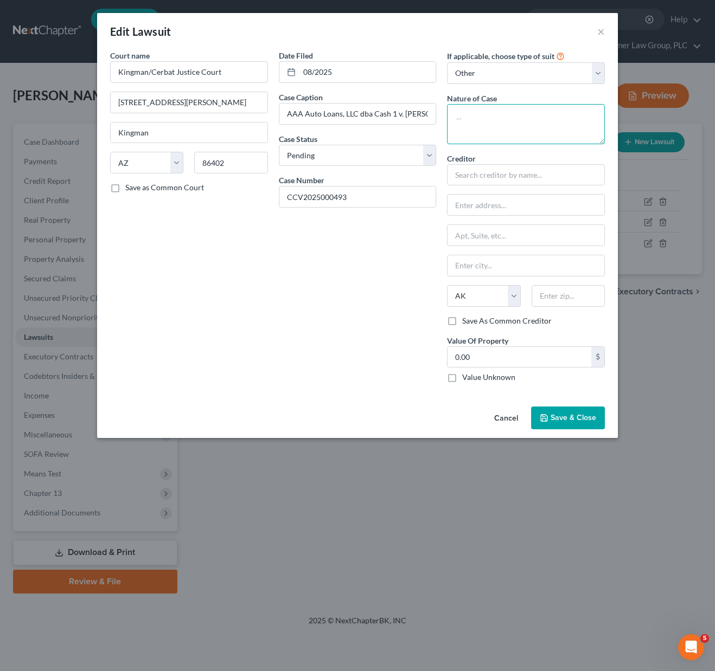
click at [499, 110] on textarea at bounding box center [526, 124] width 158 height 40
type textarea "civil"
type input "6,220.92"
click at [567, 420] on span "Save & Close" at bounding box center [574, 417] width 46 height 9
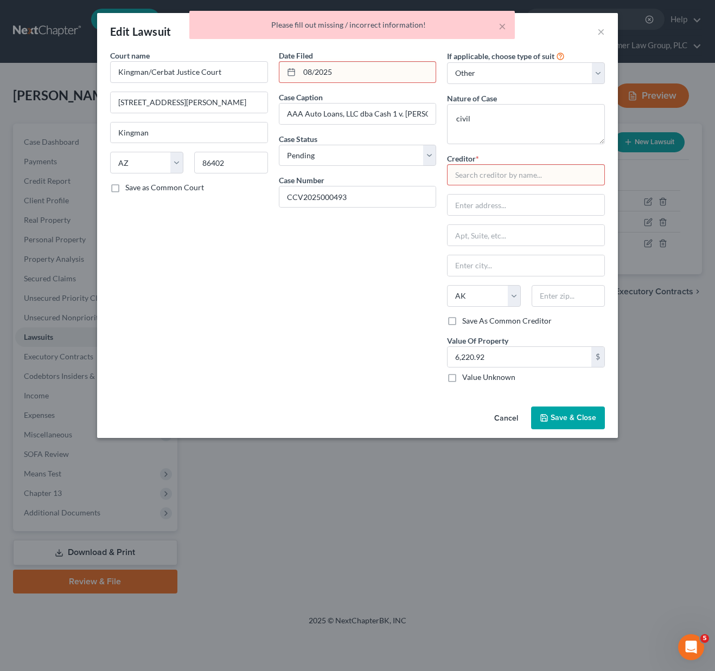
click at [491, 176] on input "text" at bounding box center [526, 175] width 158 height 22
click at [341, 75] on input "08/2025" at bounding box center [367, 72] width 137 height 21
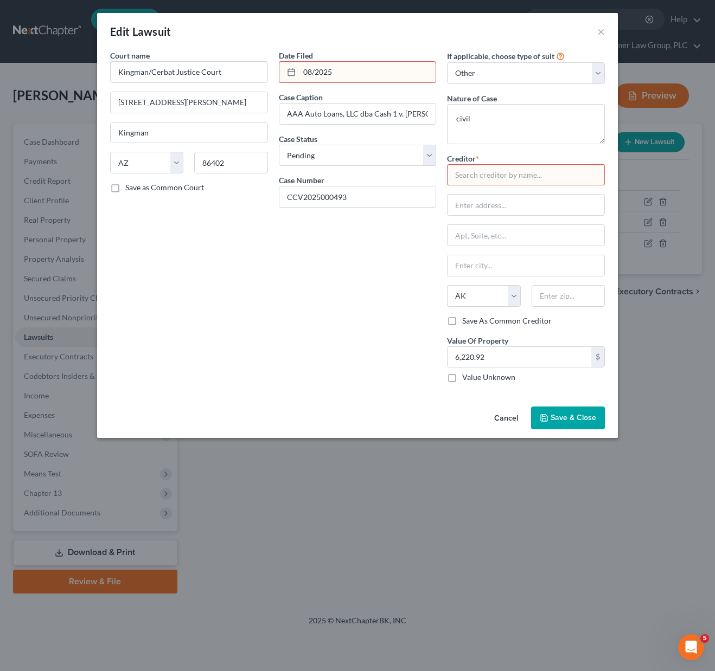
click at [317, 71] on input "08/2025" at bounding box center [367, 72] width 137 height 21
click at [315, 72] on input "08/2025" at bounding box center [367, 72] width 137 height 21
type input "[DATE]"
click at [533, 181] on input "text" at bounding box center [526, 175] width 158 height 22
click at [482, 175] on input "text" at bounding box center [526, 175] width 158 height 22
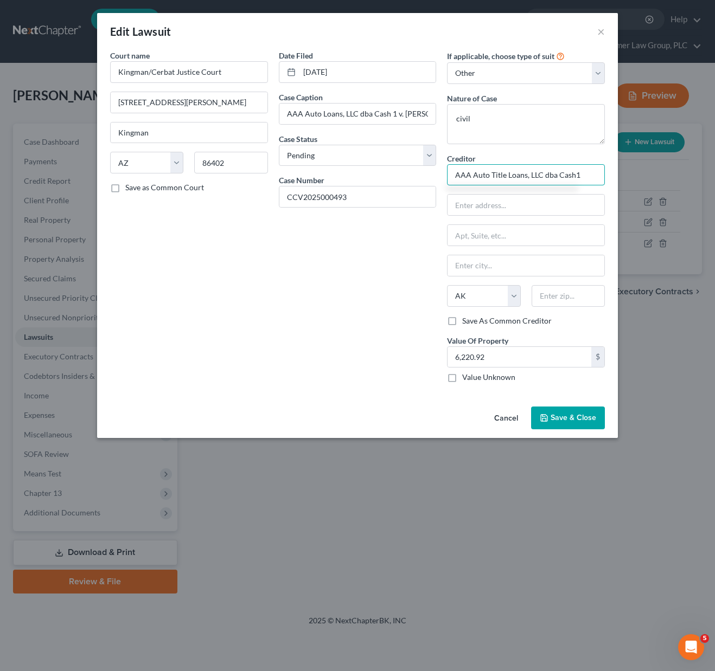
type input "AAA Auto Title Loans, LLC dba Cash1"
click at [562, 421] on span "Save & Close" at bounding box center [574, 417] width 46 height 9
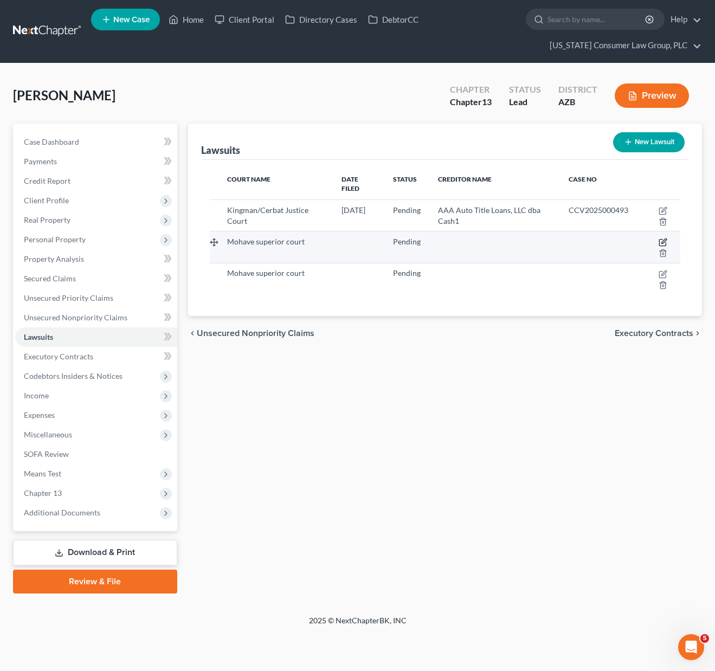
click at [665, 239] on icon "button" at bounding box center [664, 241] width 5 height 5
select select "3"
select select "0"
select select "1"
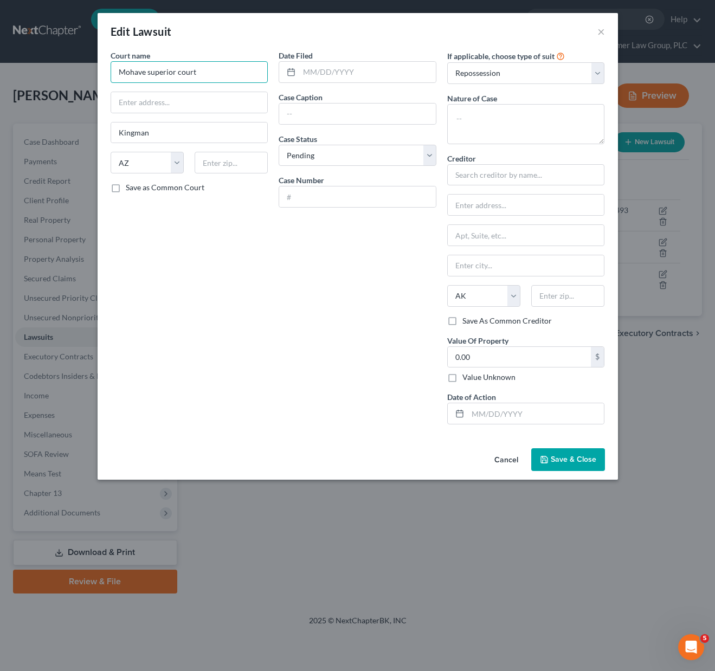
drag, startPoint x: 210, startPoint y: 73, endPoint x: 111, endPoint y: 60, distance: 100.0
click at [111, 60] on div "Court name * Mohave superior court" at bounding box center [190, 66] width 158 height 33
type input "Kingman/ Cerbat Justice Court"
type input "PO Box 29 [STREET_ADDRESS][PERSON_NAME]"
type input "86402"
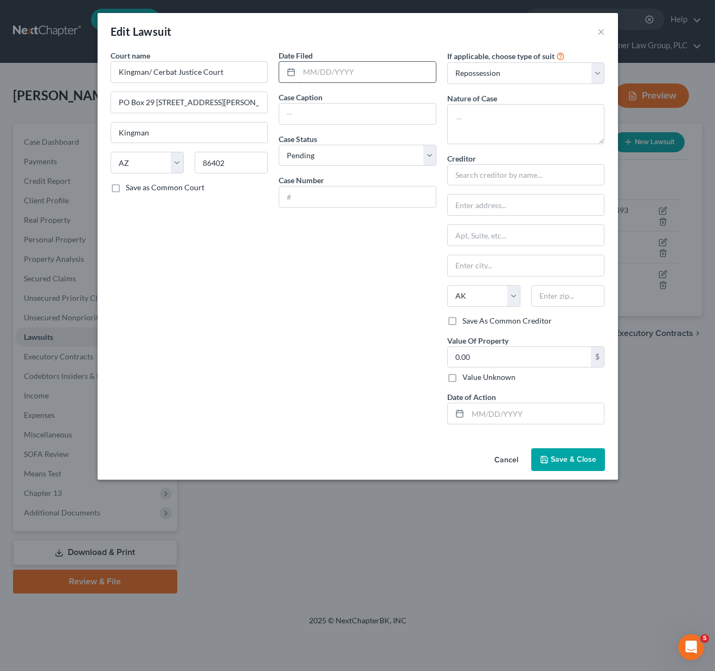
click at [326, 74] on input "text" at bounding box center [367, 72] width 137 height 21
type input "Kingman"
click at [300, 116] on input "text" at bounding box center [357, 114] width 157 height 21
type input "[GEOGRAPHIC_DATA] v [PERSON_NAME]"
click at [299, 198] on input "text" at bounding box center [357, 197] width 157 height 21
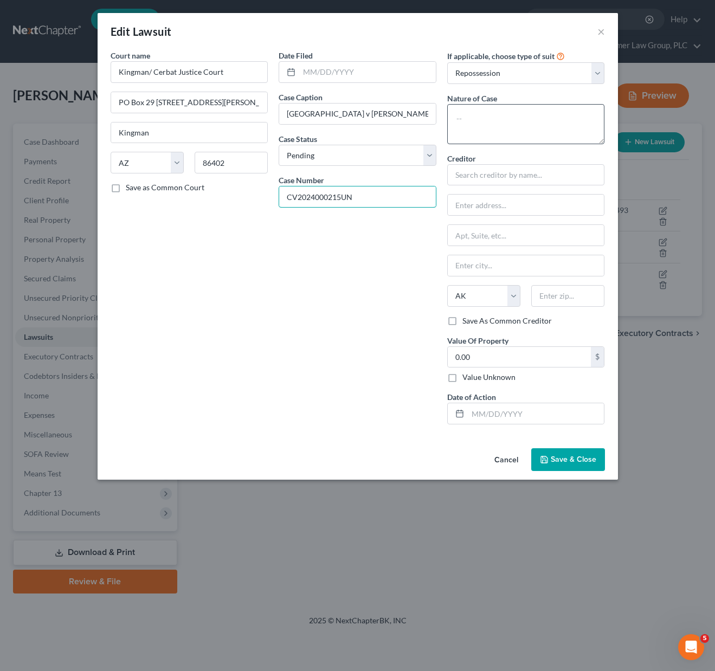
type input "CV2024000215UN"
click at [501, 121] on textarea at bounding box center [526, 124] width 158 height 40
click at [601, 69] on select "Select Repossession Garnishment Foreclosure Attached, Seized, Or Levied Other" at bounding box center [526, 73] width 158 height 22
select select "4"
click at [447, 62] on select "Select Repossession Garnishment Foreclosure Attached, Seized, Or Levied Other" at bounding box center [526, 73] width 158 height 22
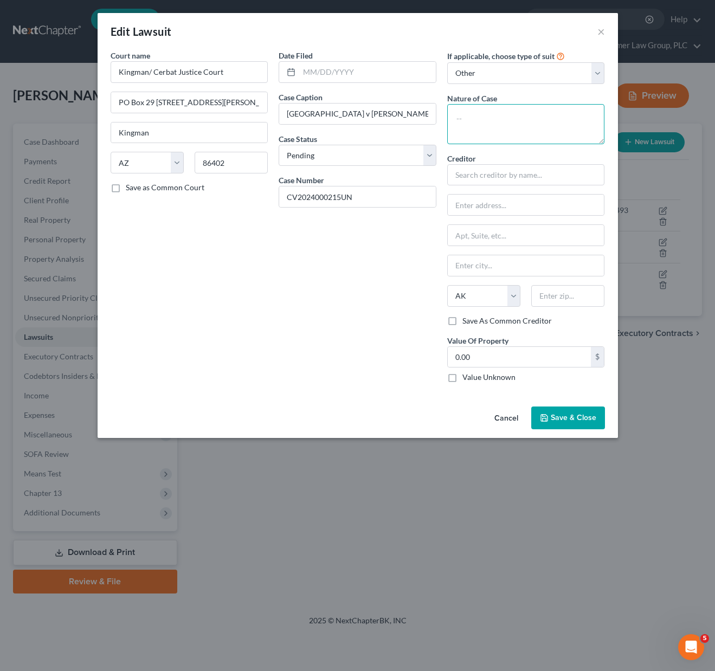
click at [501, 118] on textarea at bounding box center [526, 124] width 158 height 40
type textarea "civil"
click at [494, 296] on select "State [US_STATE] AK AR AZ CA CO CT DE DC [GEOGRAPHIC_DATA] [GEOGRAPHIC_DATA] GU…" at bounding box center [483, 296] width 73 height 22
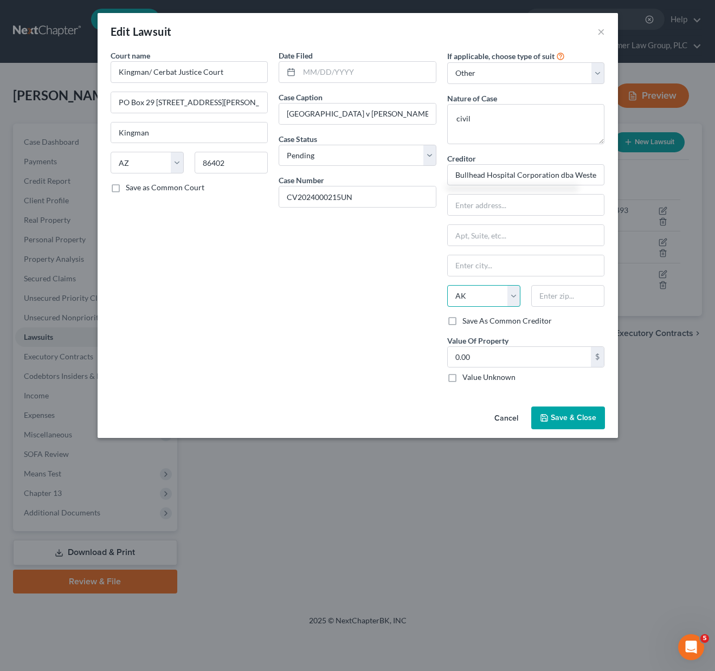
type input "Bullhead Hospital Corporation dba Western [US_STATE] Medical"
click at [447, 285] on select "State [US_STATE] AK AR AZ CA CO CT DE DC [GEOGRAPHIC_DATA] [GEOGRAPHIC_DATA] GU…" at bounding box center [483, 296] width 73 height 22
click at [482, 297] on select "State [US_STATE] AK AR AZ CA CO CT DE DC [GEOGRAPHIC_DATA] [GEOGRAPHIC_DATA] GU…" at bounding box center [483, 296] width 73 height 22
select select
click at [447, 285] on select "State [US_STATE] AK AR AZ CA CO CT DE DC [GEOGRAPHIC_DATA] [GEOGRAPHIC_DATA] GU…" at bounding box center [483, 296] width 73 height 22
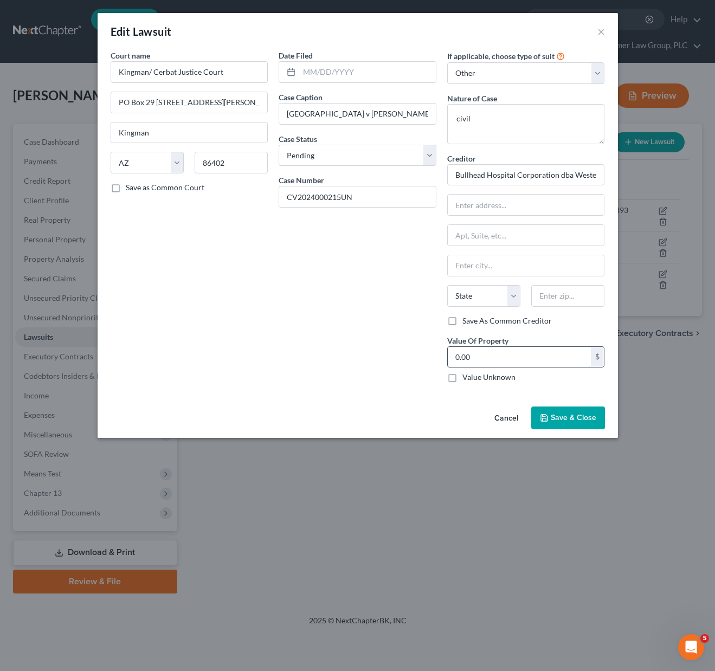
click at [479, 356] on input "0.00" at bounding box center [520, 357] width 144 height 21
type input "700"
click at [558, 414] on span "Save & Close" at bounding box center [574, 417] width 46 height 9
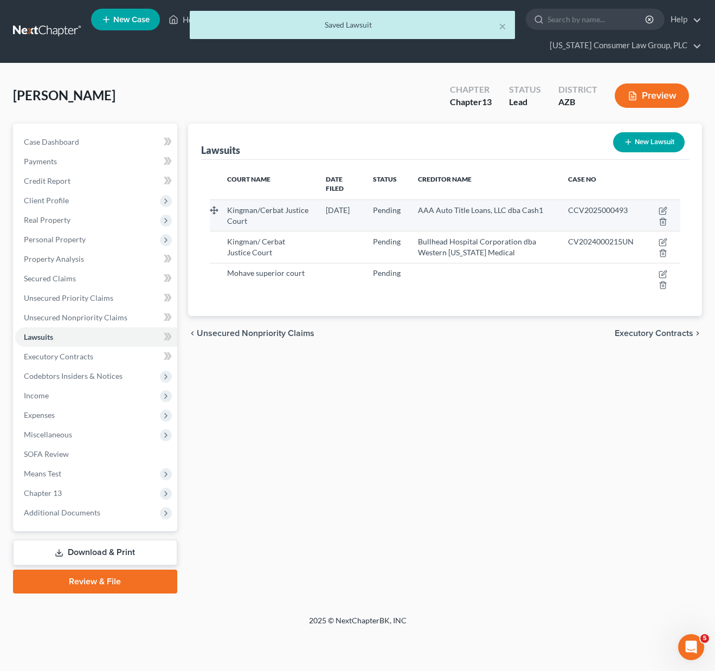
click at [341, 206] on span "[DATE]" at bounding box center [338, 210] width 24 height 9
click at [661, 207] on icon "button" at bounding box center [663, 211] width 9 height 9
select select "3"
select select "0"
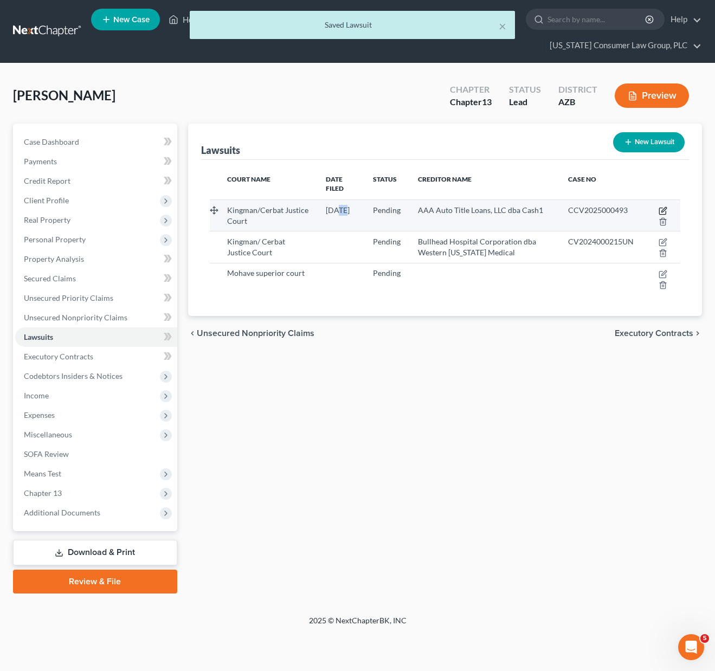
select select "4"
select select "1"
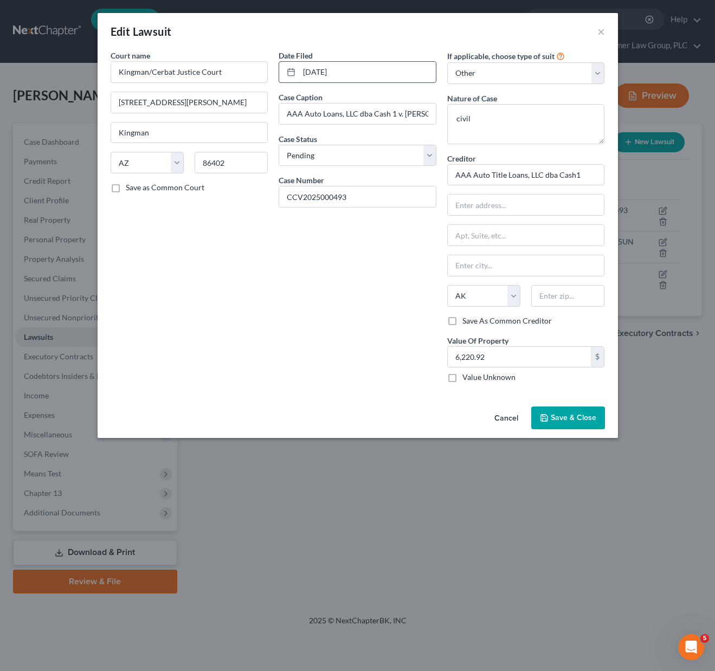
drag, startPoint x: 360, startPoint y: 73, endPoint x: 305, endPoint y: 66, distance: 54.8
click at [305, 66] on input "[DATE]" at bounding box center [367, 72] width 137 height 21
click at [568, 415] on span "Save & Close" at bounding box center [574, 417] width 46 height 9
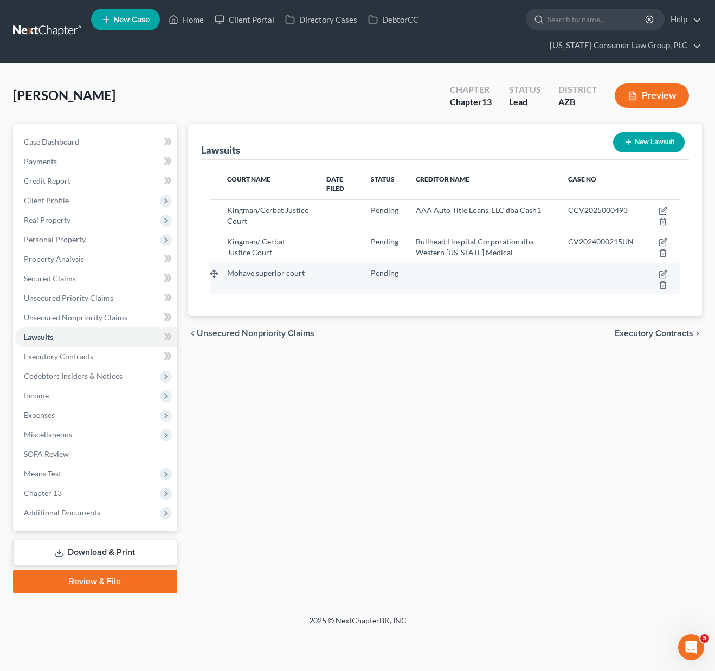
click at [317, 278] on td "Mohave superior court" at bounding box center [268, 278] width 99 height 31
click at [312, 275] on td "Mohave superior court" at bounding box center [268, 278] width 99 height 31
click at [663, 273] on icon "button" at bounding box center [663, 274] width 9 height 9
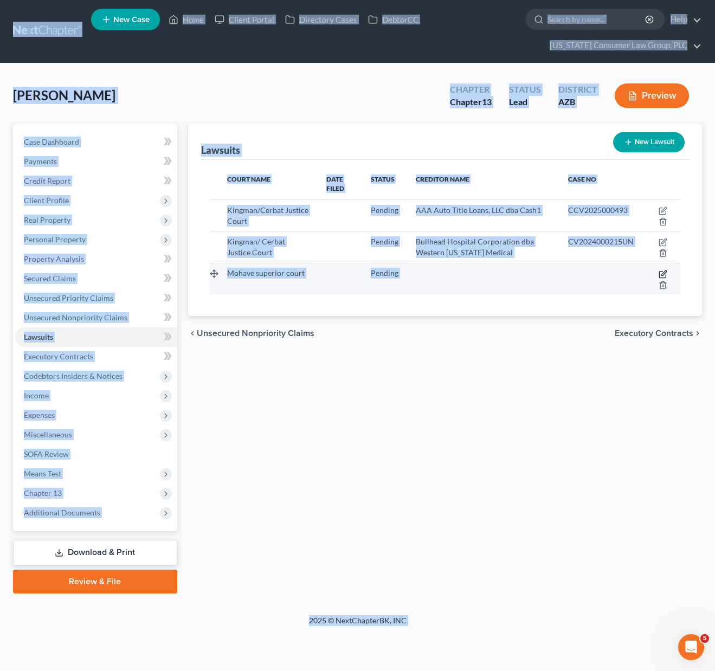
select select "3"
select select "0"
select select "1"
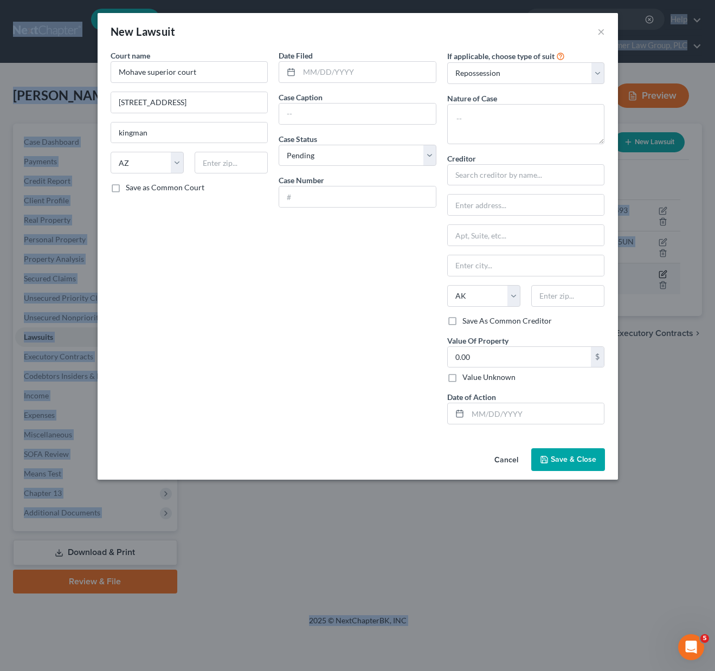
click at [663, 273] on div "New Lawsuit × Court name * Mohave superior court 3535 [GEOGRAPHIC_DATA] [US_STA…" at bounding box center [357, 335] width 715 height 671
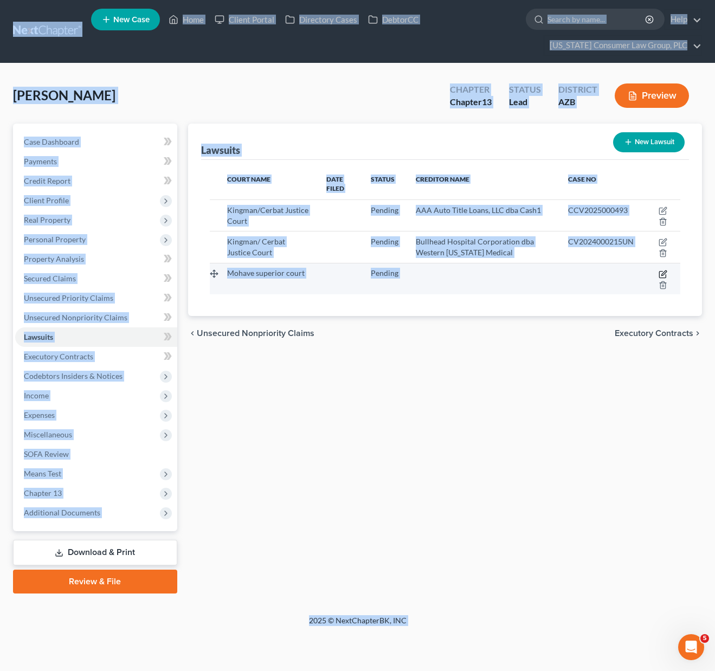
click at [667, 271] on icon "button" at bounding box center [664, 273] width 5 height 5
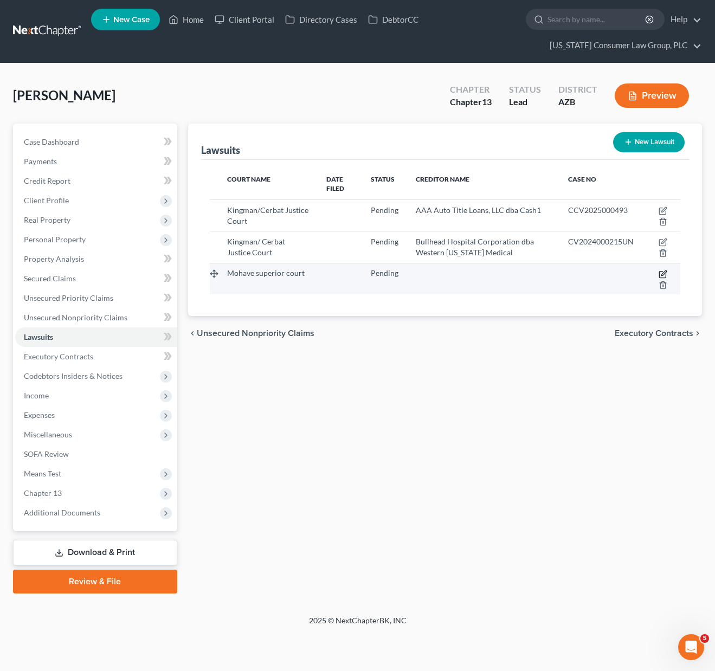
select select "3"
select select "0"
select select "1"
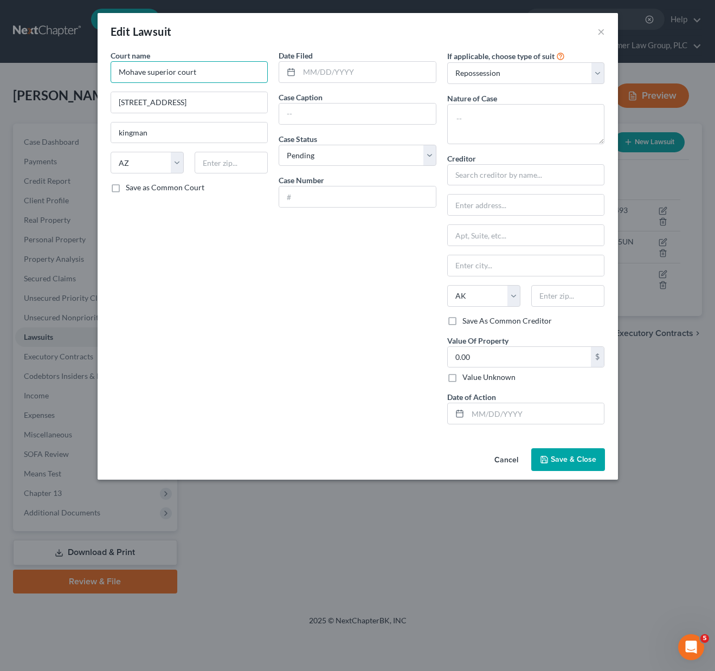
drag, startPoint x: 210, startPoint y: 74, endPoint x: 105, endPoint y: 74, distance: 105.8
click at [105, 74] on div "Court name * Mohave superior court 3535 [GEOGRAPHIC_DATA] [US_STATE] AK AR AZ C…" at bounding box center [189, 241] width 169 height 383
type input "Kingman/Certbat Justice Court"
click at [150, 101] on input "[STREET_ADDRESS][PERSON_NAME]" at bounding box center [189, 102] width 157 height 21
type input "[STREET_ADDRESS][PERSON_NAME]"
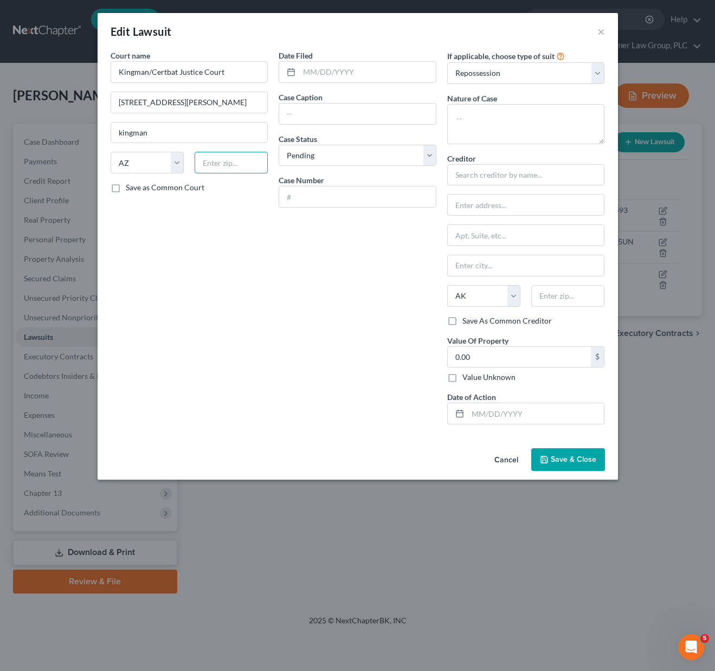
click at [237, 163] on input "text" at bounding box center [231, 163] width 73 height 22
type input "86402"
type input "Kingman"
click at [321, 108] on input "text" at bounding box center [357, 114] width 157 height 21
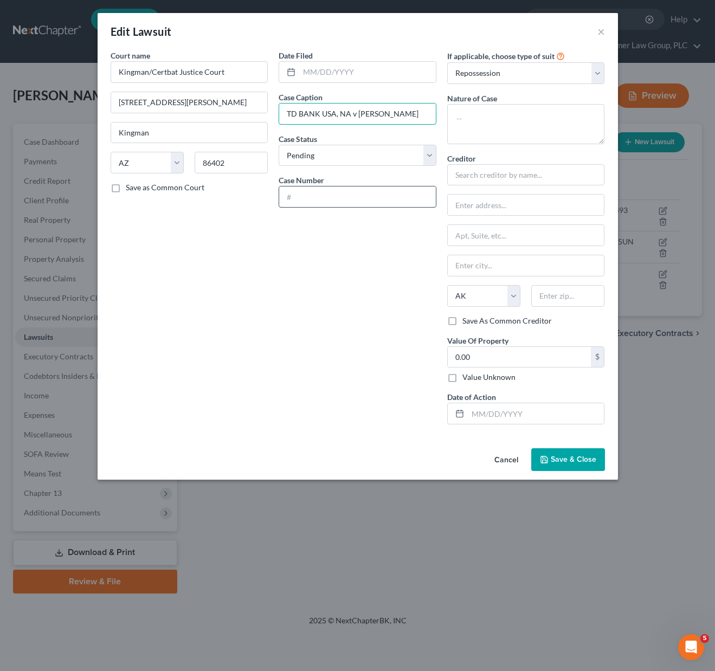
type input "TD BANK USA, NA v [PERSON_NAME]"
click at [309, 201] on input "text" at bounding box center [357, 197] width 157 height 21
type input "J 0801CV2025001677"
click at [508, 73] on select "Select Repossession Garnishment Foreclosure Attached, Seized, Or Levied Other" at bounding box center [526, 73] width 158 height 22
select select "4"
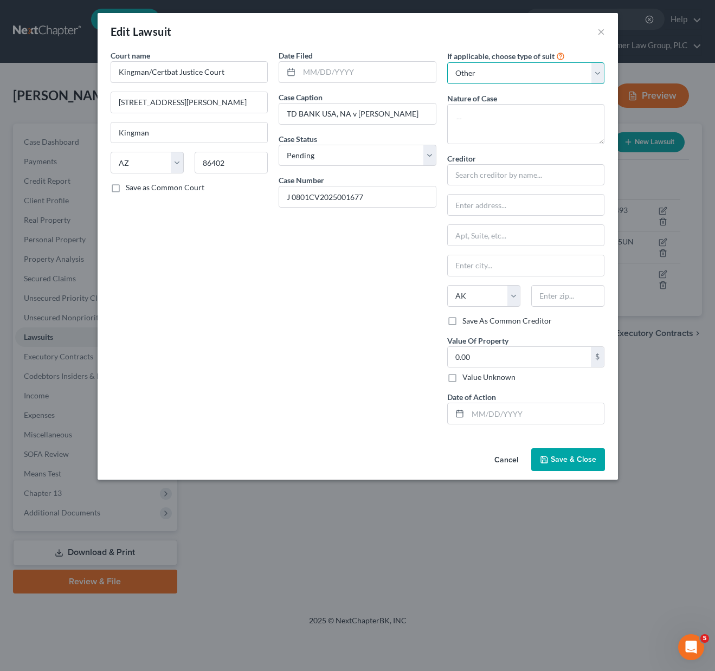
click at [447, 62] on select "Select Repossession Garnishment Foreclosure Attached, Seized, Or Levied Other" at bounding box center [526, 73] width 158 height 22
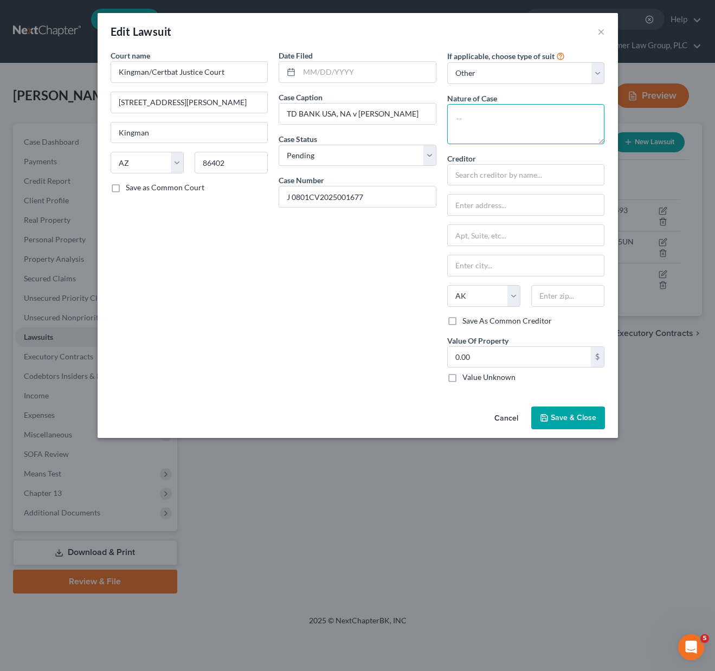
click at [476, 125] on textarea at bounding box center [526, 124] width 158 height 40
type textarea "civil"
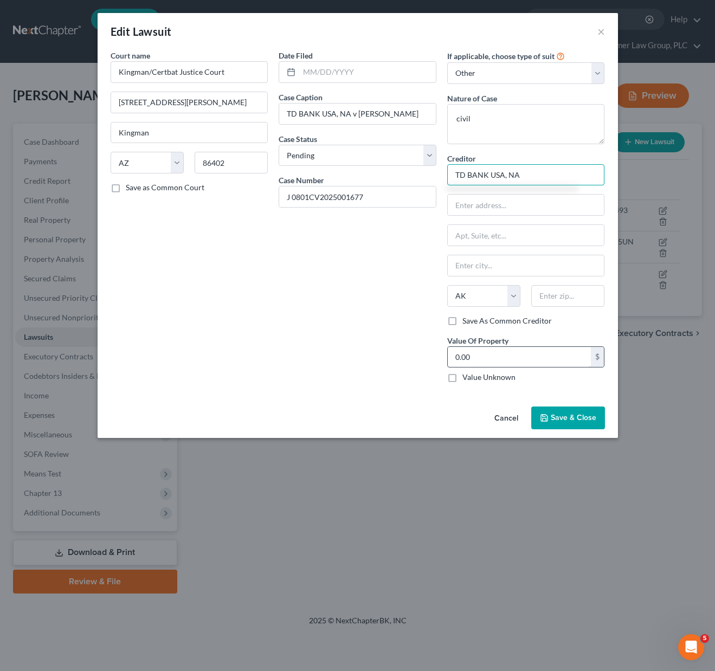
type input "TD BANK USA, NA"
drag, startPoint x: 504, startPoint y: 360, endPoint x: 443, endPoint y: 359, distance: 60.8
click at [443, 359] on div "If applicable, choose type of suit Select Repossession Garnishment Foreclosure …" at bounding box center [526, 221] width 169 height 342
drag, startPoint x: 502, startPoint y: 356, endPoint x: 421, endPoint y: 359, distance: 80.9
click at [421, 359] on div "Court name * Kingman/Certbat Justice Court 524 [PERSON_NAME] St. PO BOX 29 [GEO…" at bounding box center [357, 221] width 505 height 342
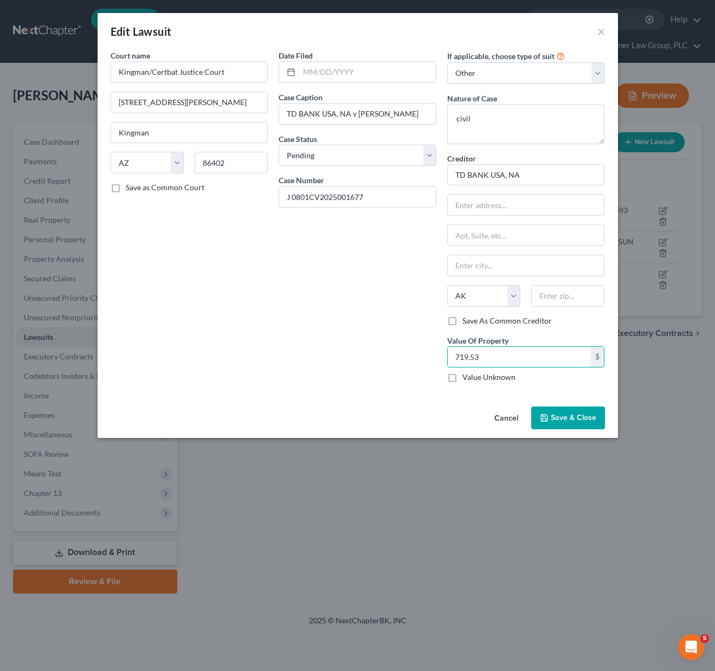
type input "719.53"
click at [574, 417] on span "Save & Close" at bounding box center [574, 417] width 46 height 9
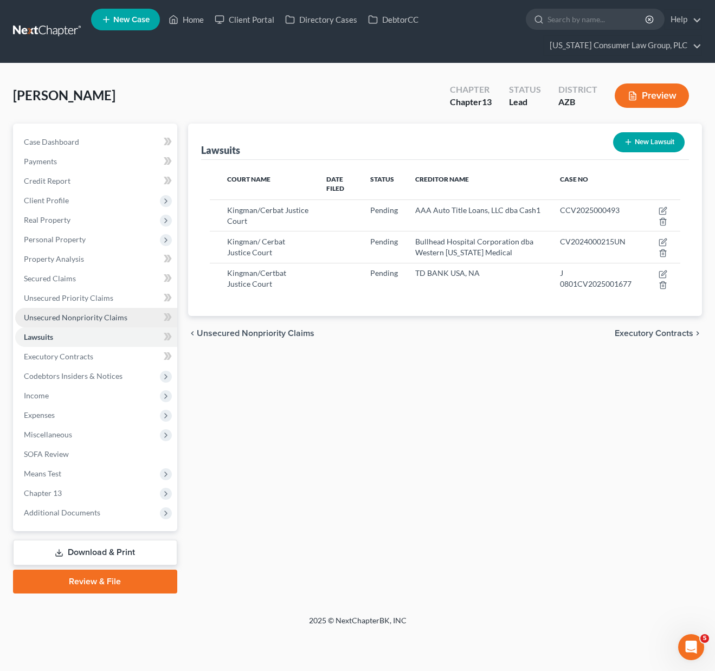
click at [72, 319] on span "Unsecured Nonpriority Claims" at bounding box center [76, 317] width 104 height 9
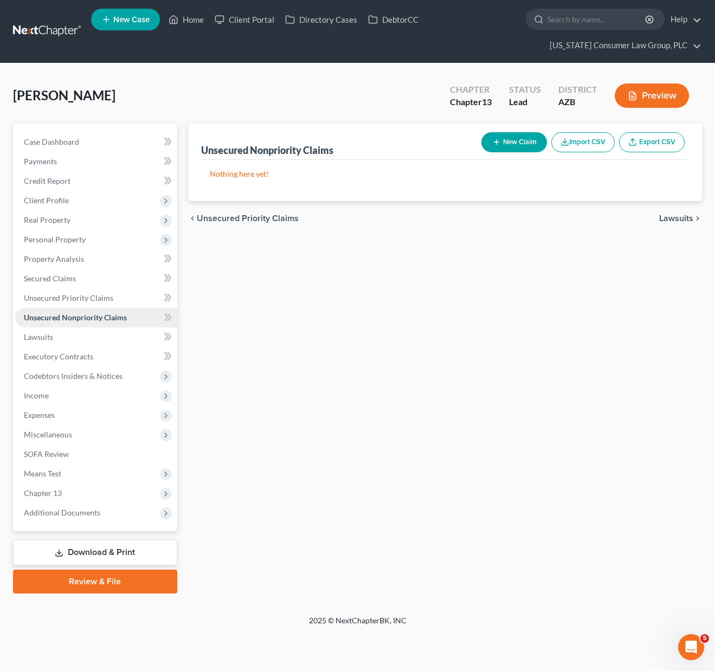
click at [69, 316] on span "Unsecured Nonpriority Claims" at bounding box center [75, 317] width 103 height 9
click at [522, 142] on button "New Claim" at bounding box center [515, 142] width 66 height 20
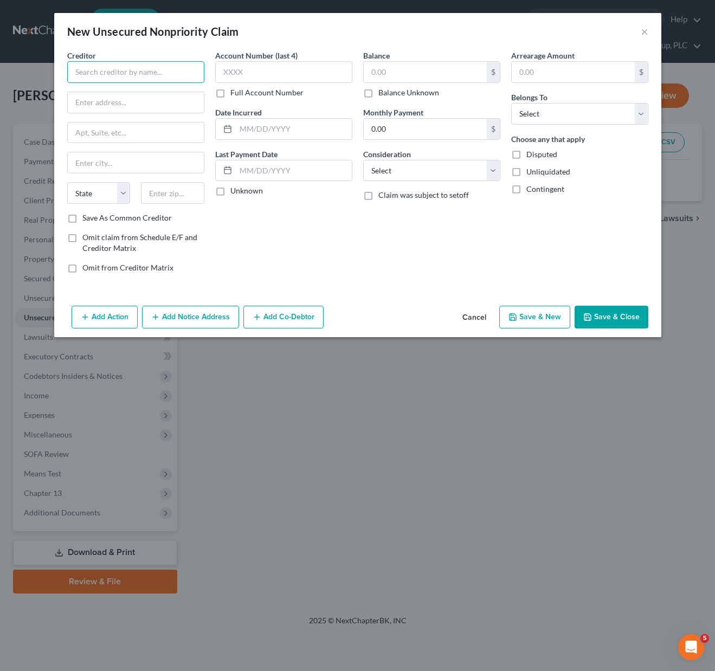
click at [123, 77] on input "text" at bounding box center [135, 72] width 137 height 22
type input "TD BANK US, NA"
type input "c/[PERSON_NAME] & [PERSON_NAME], APC"
type input "[STREET_ADDRESS][PERSON_NAME]"
type input "85251"
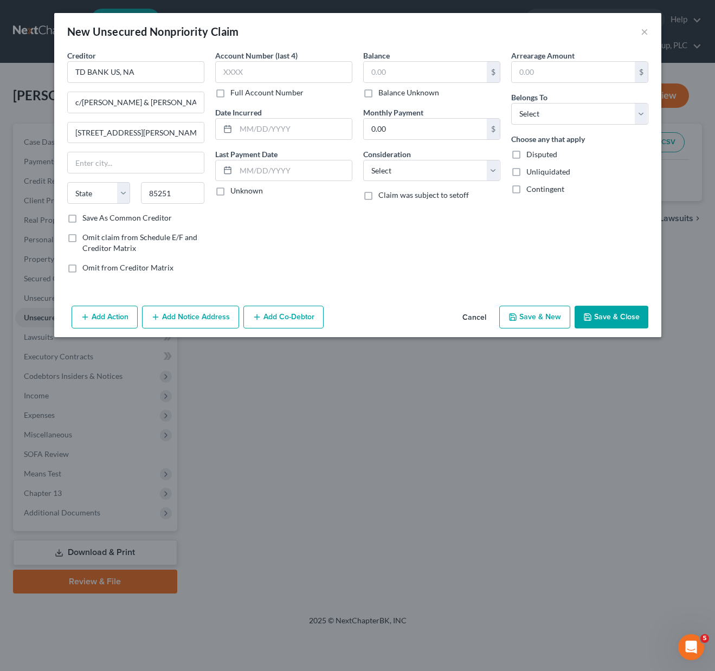
type input "Scottsdale"
select select "3"
click at [210, 320] on button "Add Notice Address" at bounding box center [190, 317] width 97 height 23
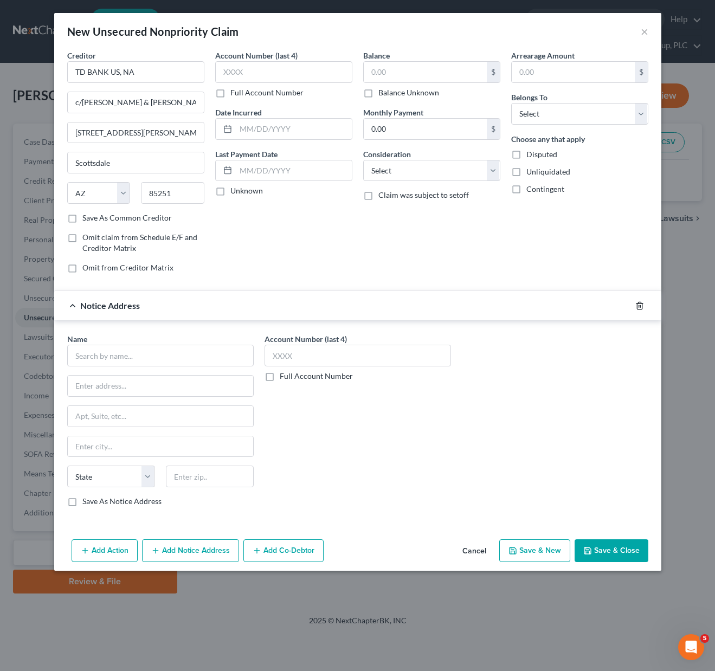
click at [643, 305] on icon "button" at bounding box center [640, 306] width 9 height 9
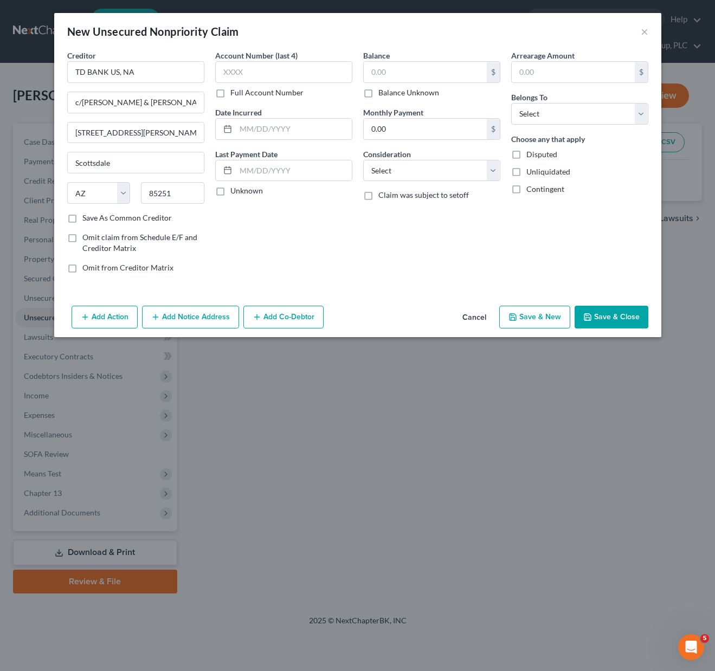
click at [533, 316] on button "Save & New" at bounding box center [535, 317] width 71 height 23
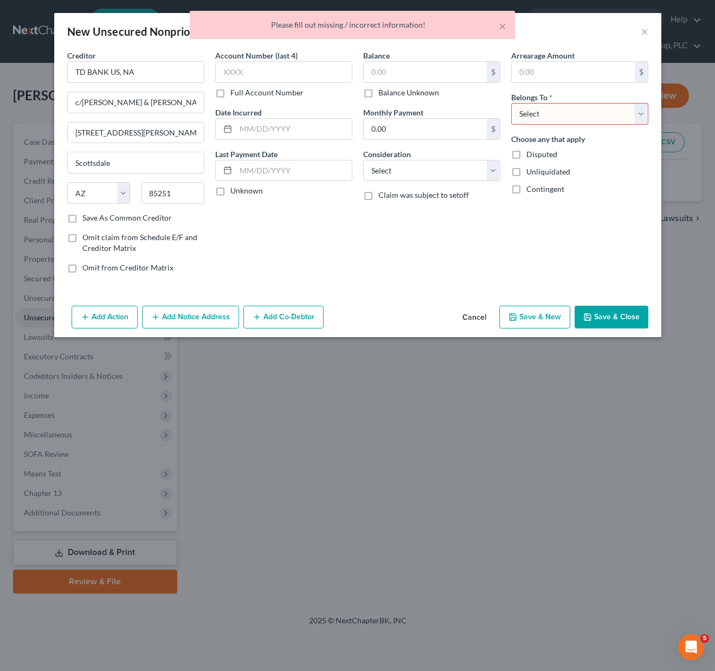
click at [645, 112] on select "Select Debtor 1 Only Debtor 2 Only Debtor 1 And Debtor 2 Only At Least One Of T…" at bounding box center [579, 114] width 137 height 22
select select "2"
click at [511, 103] on select "Select Debtor 1 Only Debtor 2 Only Debtor 1 And Debtor 2 Only At Least One Of T…" at bounding box center [579, 114] width 137 height 22
click at [528, 317] on button "Save & New" at bounding box center [535, 317] width 71 height 23
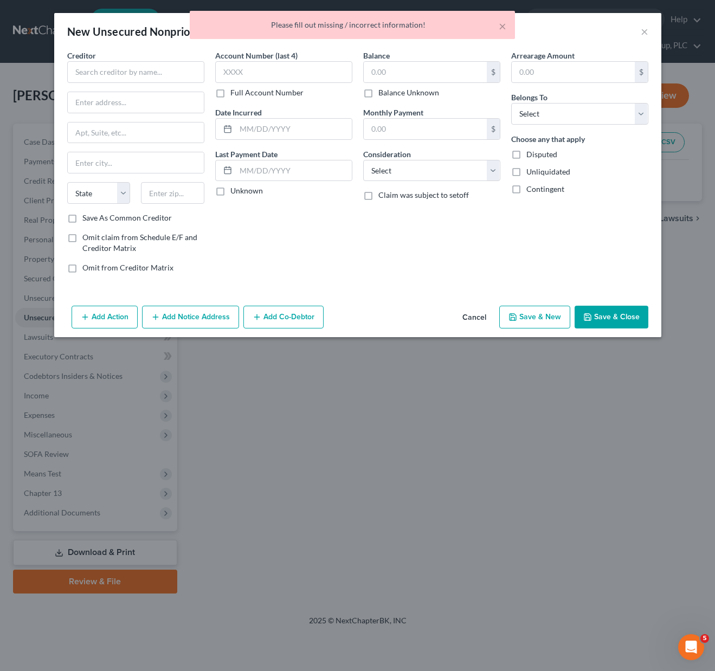
type input "0.00"
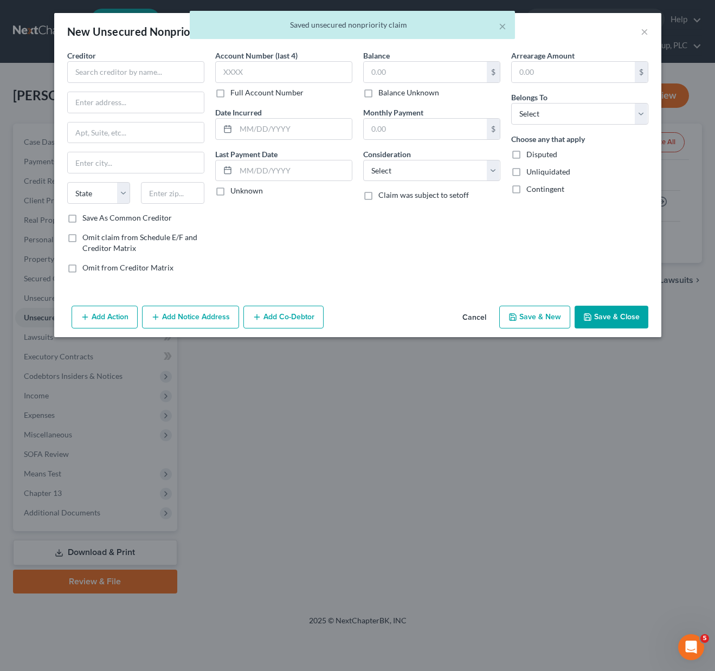
click at [528, 317] on button "Save & New" at bounding box center [535, 317] width 71 height 23
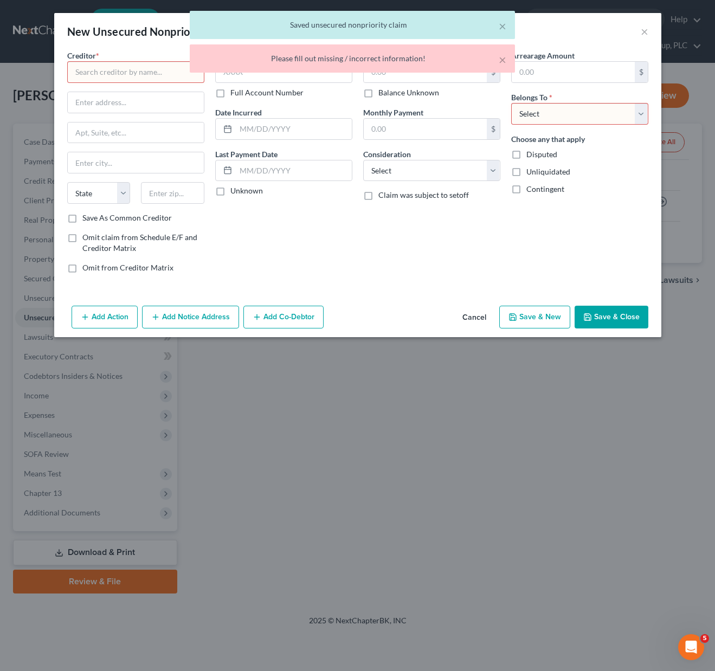
click at [640, 117] on select "Select Debtor 1 Only Debtor 2 Only Debtor 1 And Debtor 2 Only At Least One Of T…" at bounding box center [579, 114] width 137 height 22
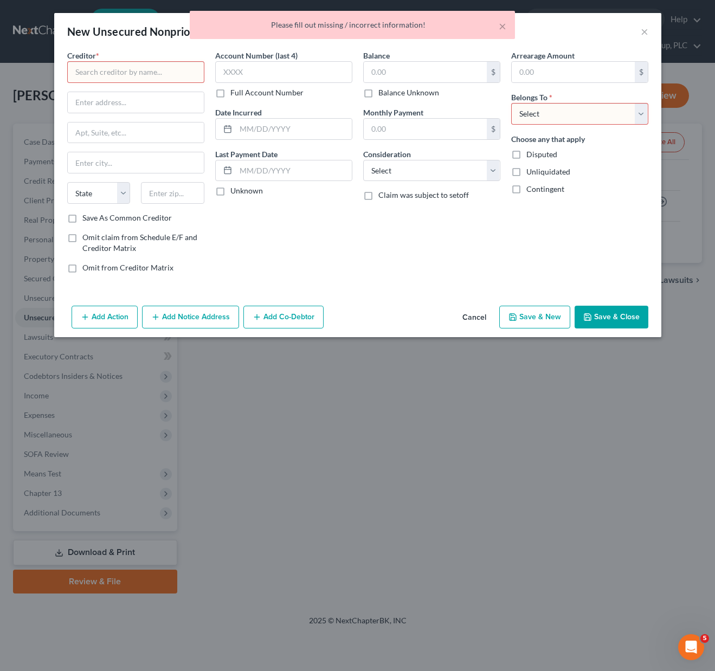
select select "2"
click at [511, 103] on select "Select Debtor 1 Only Debtor 2 Only Debtor 1 And Debtor 2 Only At Least One Of T…" at bounding box center [579, 114] width 137 height 22
click at [605, 319] on button "Save & Close" at bounding box center [612, 317] width 74 height 23
drag, startPoint x: 529, startPoint y: 317, endPoint x: 573, endPoint y: 248, distance: 82.4
click at [567, 258] on div "New Unsecured Nonpriority Claim × Creditor * State [US_STATE] AK AR AZ [GEOGRAP…" at bounding box center [357, 175] width 607 height 324
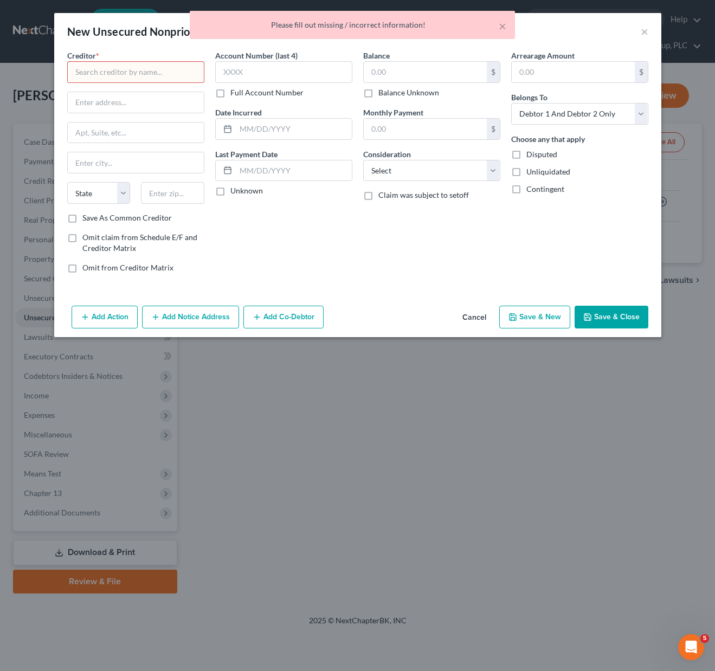
click at [644, 26] on div "× Please fill out missing / incorrect information!" at bounding box center [352, 28] width 715 height 34
click at [643, 28] on div "× Please fill out missing / incorrect information!" at bounding box center [352, 28] width 715 height 34
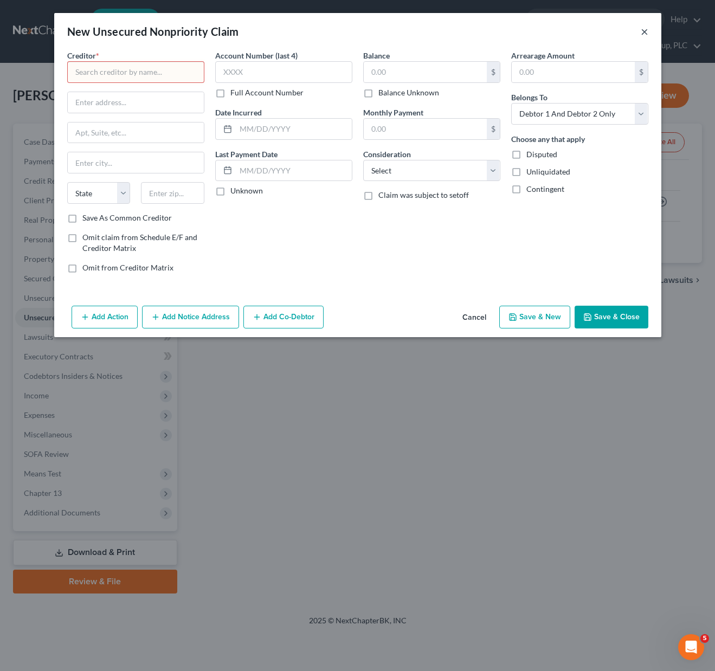
click at [645, 32] on button "×" at bounding box center [645, 31] width 8 height 13
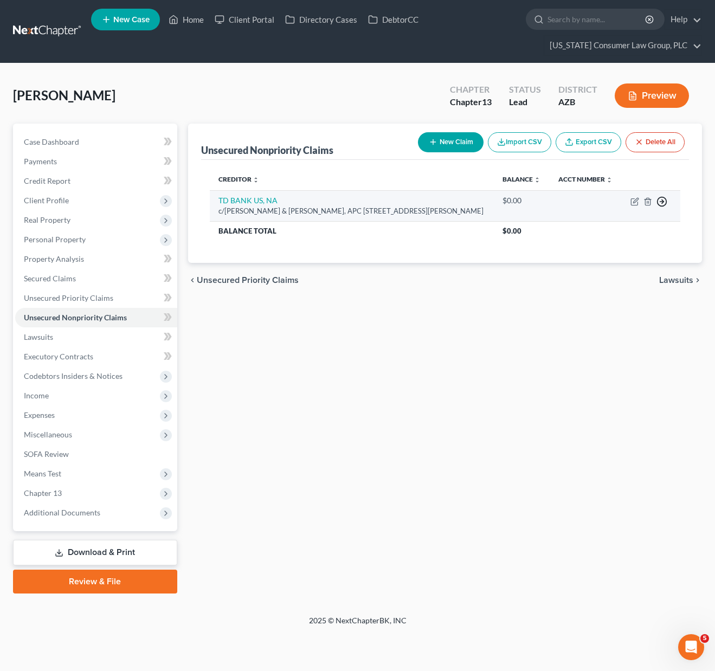
click at [665, 200] on circle "button" at bounding box center [662, 201] width 9 height 9
click at [620, 268] on link "Move to Notice Only" at bounding box center [612, 264] width 91 height 18
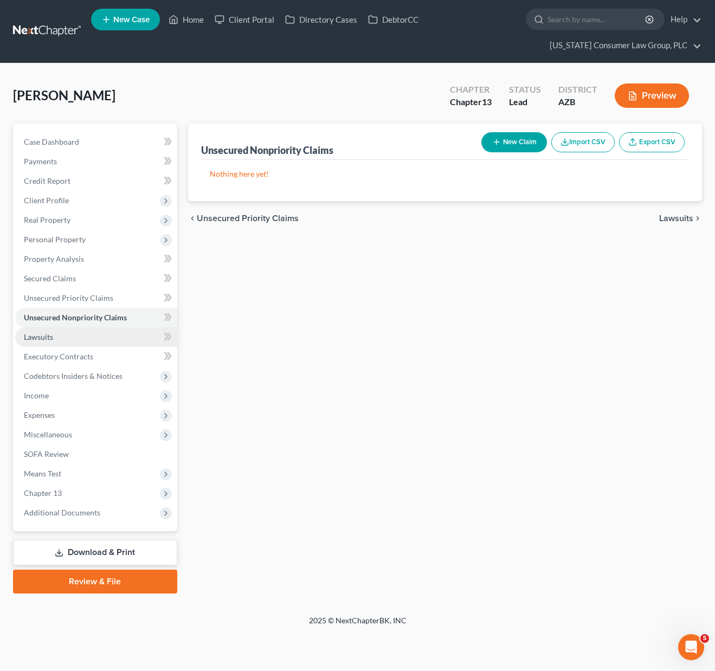
click at [42, 336] on span "Lawsuits" at bounding box center [38, 336] width 29 height 9
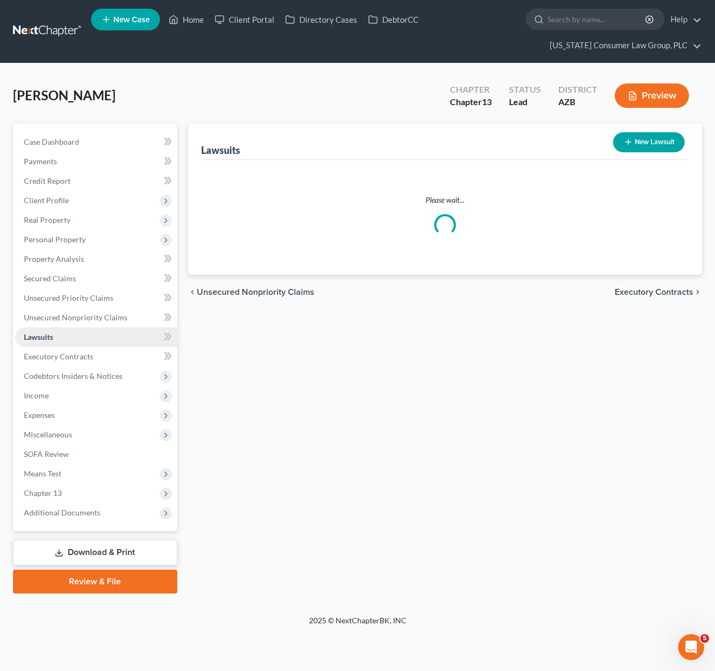
click at [42, 336] on span "Lawsuits" at bounding box center [38, 336] width 29 height 9
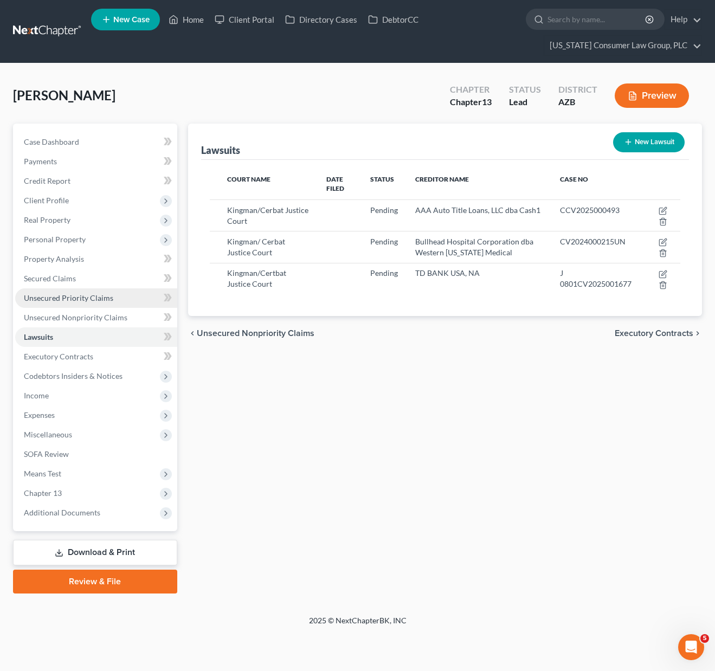
click at [64, 299] on span "Unsecured Priority Claims" at bounding box center [68, 297] width 89 height 9
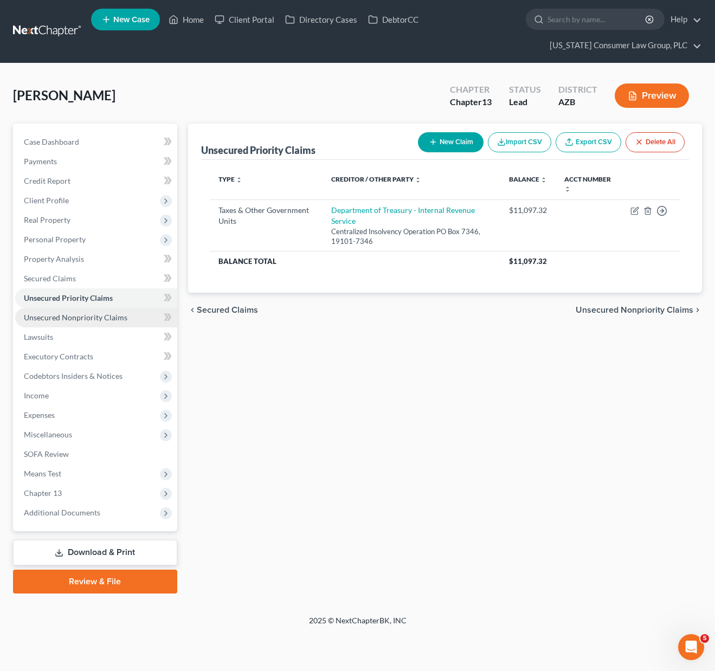
click at [69, 324] on link "Unsecured Nonpriority Claims" at bounding box center [96, 318] width 162 height 20
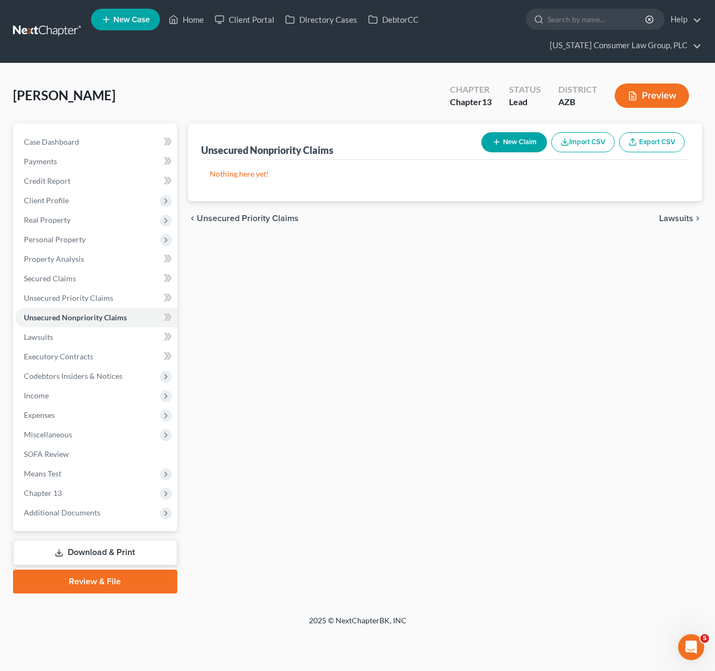
click at [520, 142] on button "New Claim" at bounding box center [515, 142] width 66 height 20
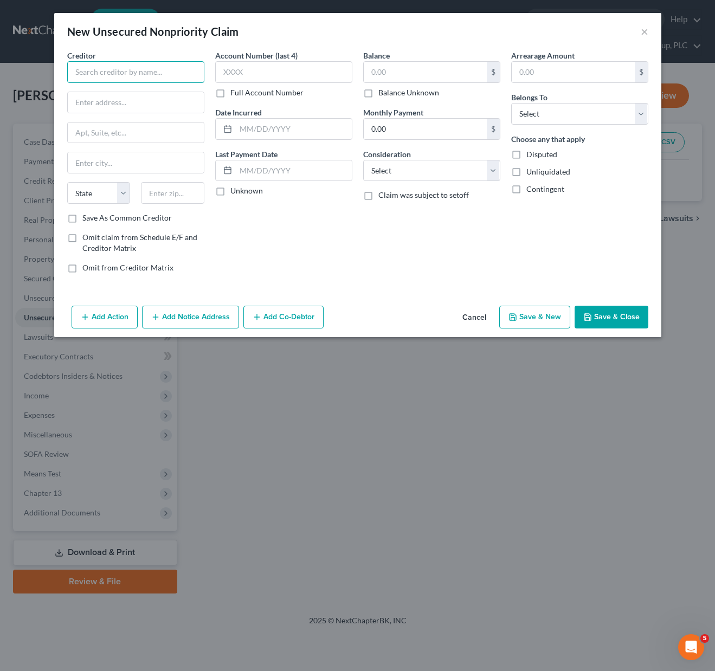
click at [101, 66] on input "text" at bounding box center [135, 72] width 137 height 22
paste input "AAA Title Loans"
type input "AAA Title Loans"
click at [97, 100] on input "text" at bounding box center [136, 102] width 136 height 21
type input "[STREET_ADDRESS][PERSON_NAME]"
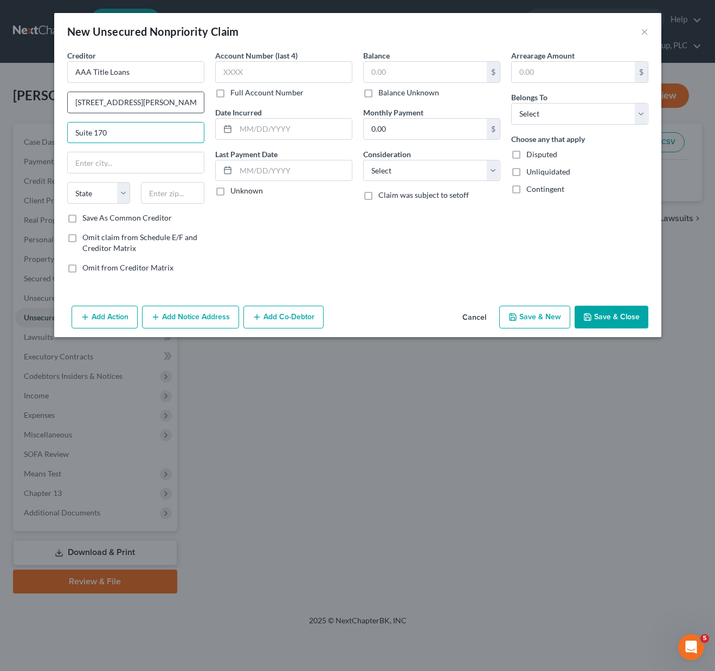
type input "Suite 170"
type input "85024"
type input "Phoenix"
select select "3"
click at [440, 68] on input "text" at bounding box center [425, 72] width 123 height 21
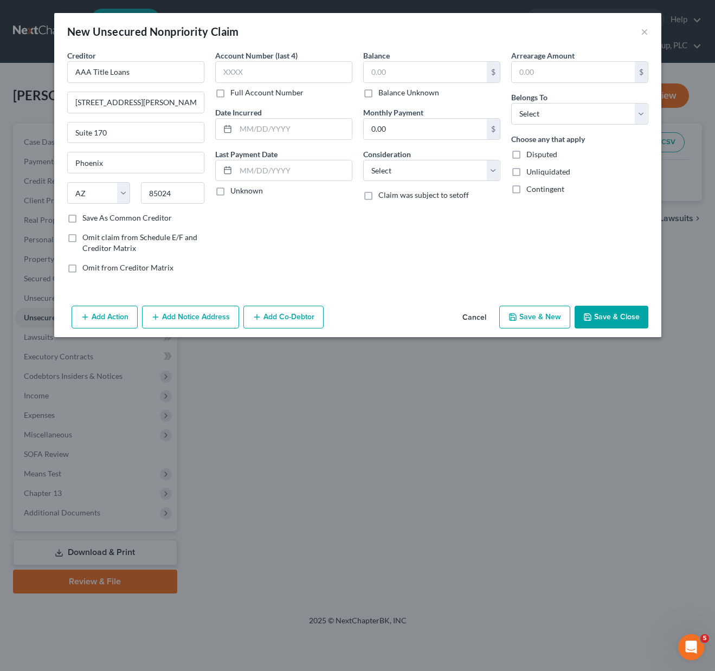
click at [648, 107] on div "Arrearage Amount $ Belongs To * Select Debtor 1 Only Debtor 2 Only Debtor 1 And…" at bounding box center [580, 166] width 148 height 232
click at [488, 170] on select "Select Cable / Satellite Services Collection Agency Credit Card Debt Debt Couns…" at bounding box center [431, 171] width 137 height 22
select select "10"
click at [363, 160] on select "Select Cable / Satellite Services Collection Agency Credit Card Debt Debt Couns…" at bounding box center [431, 171] width 137 height 22
click at [391, 73] on input "text" at bounding box center [425, 72] width 123 height 21
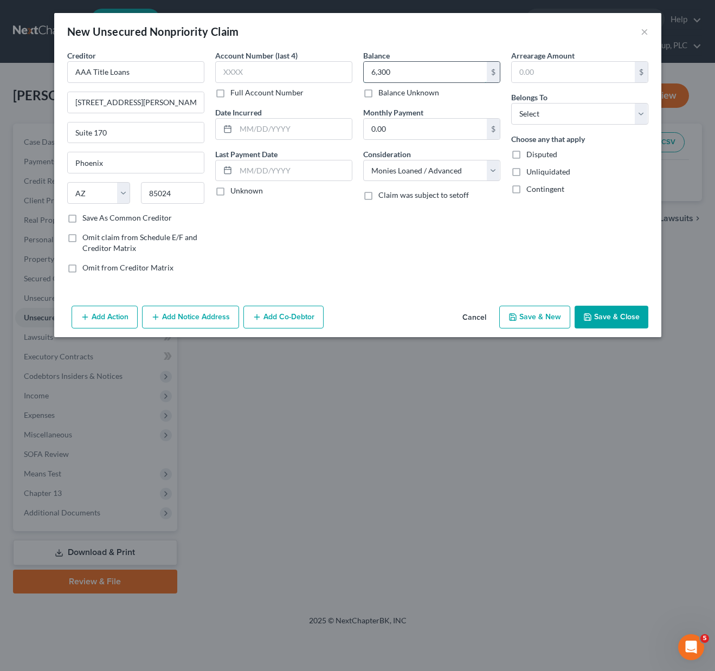
type input "6,300"
click at [645, 111] on select "Select Debtor 1 Only Debtor 2 Only Debtor 1 And Debtor 2 Only At Least One Of T…" at bounding box center [579, 114] width 137 height 22
select select "2"
click at [511, 103] on select "Select Debtor 1 Only Debtor 2 Only Debtor 1 And Debtor 2 Only At Least One Of T…" at bounding box center [579, 114] width 137 height 22
click at [606, 315] on button "Save & Close" at bounding box center [612, 317] width 74 height 23
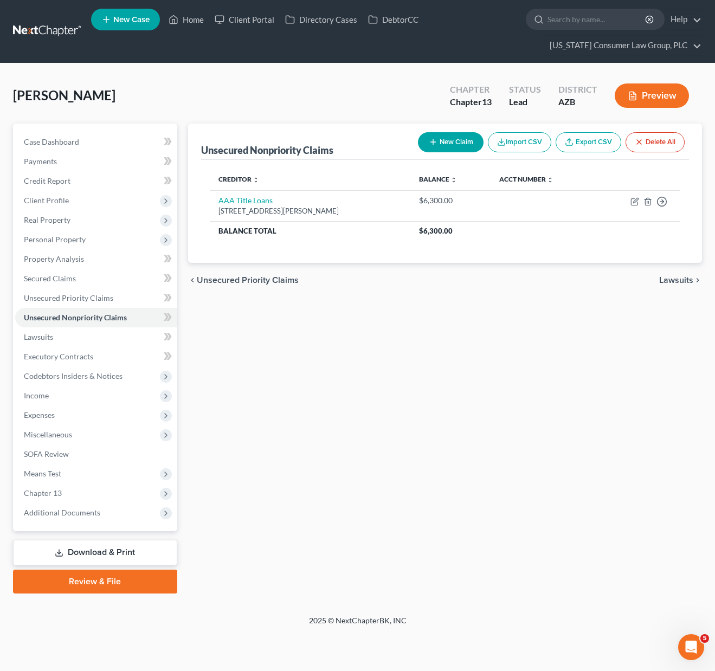
click at [455, 139] on button "New Claim" at bounding box center [451, 142] width 66 height 20
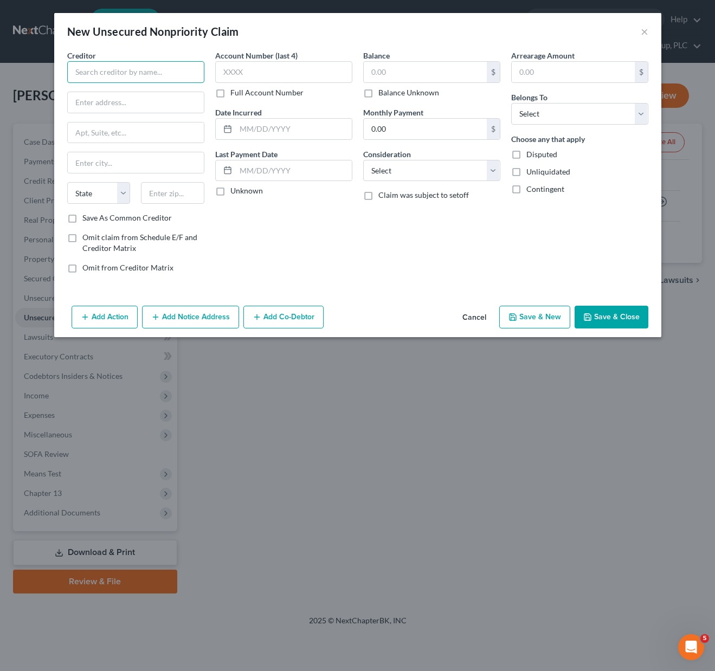
click at [142, 72] on input "text" at bounding box center [135, 72] width 137 height 22
type input "[GEOGRAPHIC_DATA][US_STATE]"
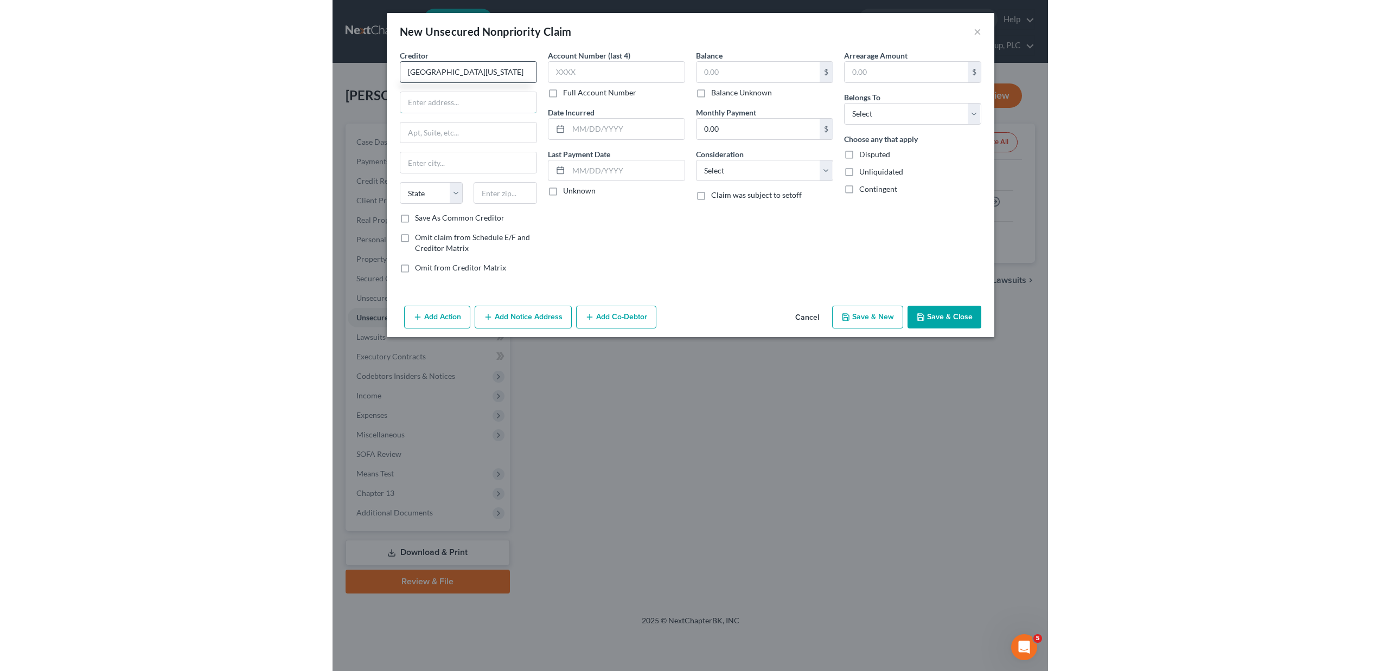
scroll to position [0, 0]
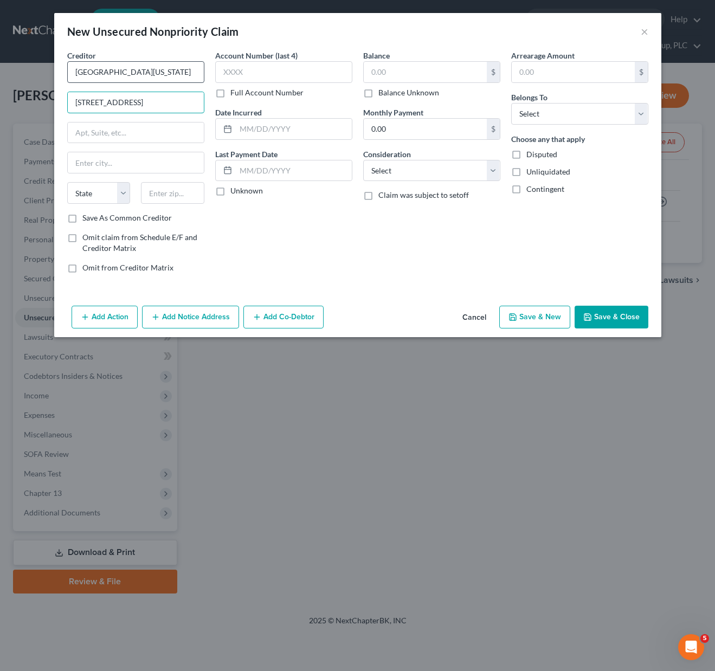
type input "[STREET_ADDRESS]"
type input "86442"
type input "[GEOGRAPHIC_DATA]"
select select "3"
click at [393, 74] on input "text" at bounding box center [425, 72] width 123 height 21
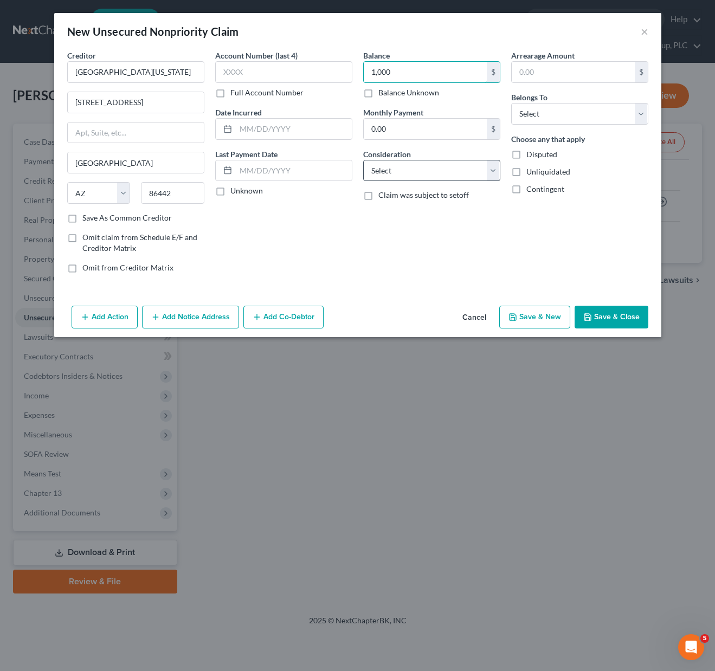
type input "1,000"
click at [494, 172] on select "Select Cable / Satellite Services Collection Agency Credit Card Debt Debt Couns…" at bounding box center [431, 171] width 137 height 22
select select "9"
click at [363, 160] on select "Select Cable / Satellite Services Collection Agency Credit Card Debt Debt Couns…" at bounding box center [431, 171] width 137 height 22
click at [645, 103] on select "Select Debtor 1 Only Debtor 2 Only Debtor 1 And Debtor 2 Only At Least One Of T…" at bounding box center [579, 114] width 137 height 22
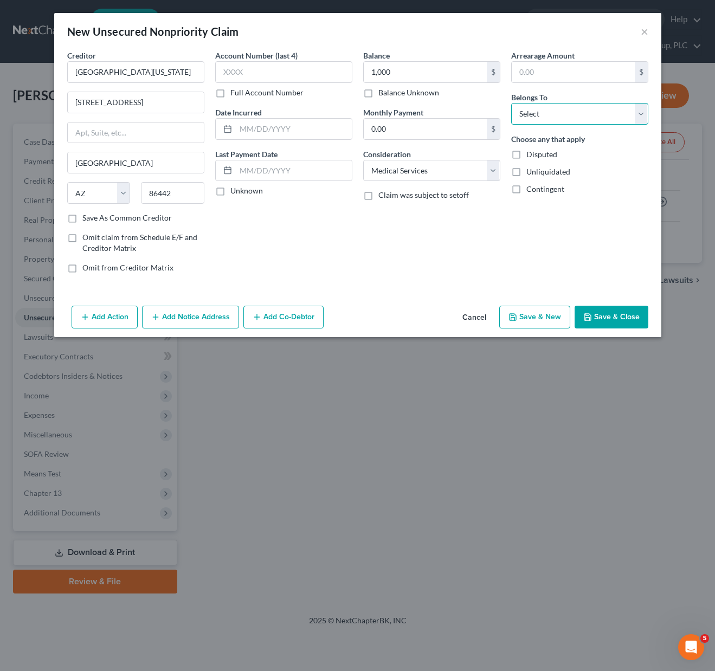
select select "2"
click at [511, 103] on select "Select Debtor 1 Only Debtor 2 Only Debtor 1 And Debtor 2 Only At Least One Of T…" at bounding box center [579, 114] width 137 height 22
click at [622, 315] on button "Save & Close" at bounding box center [612, 317] width 74 height 23
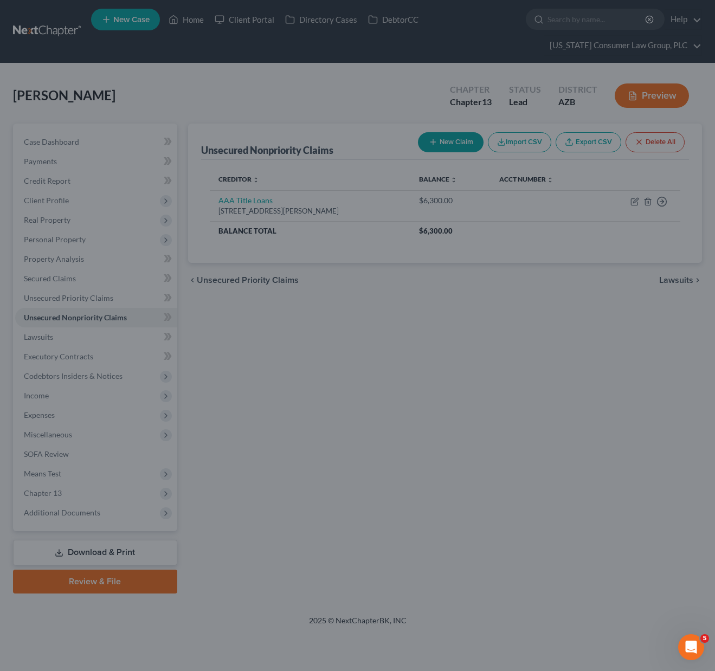
type input "1,000.00"
